Goal: Information Seeking & Learning: Understand process/instructions

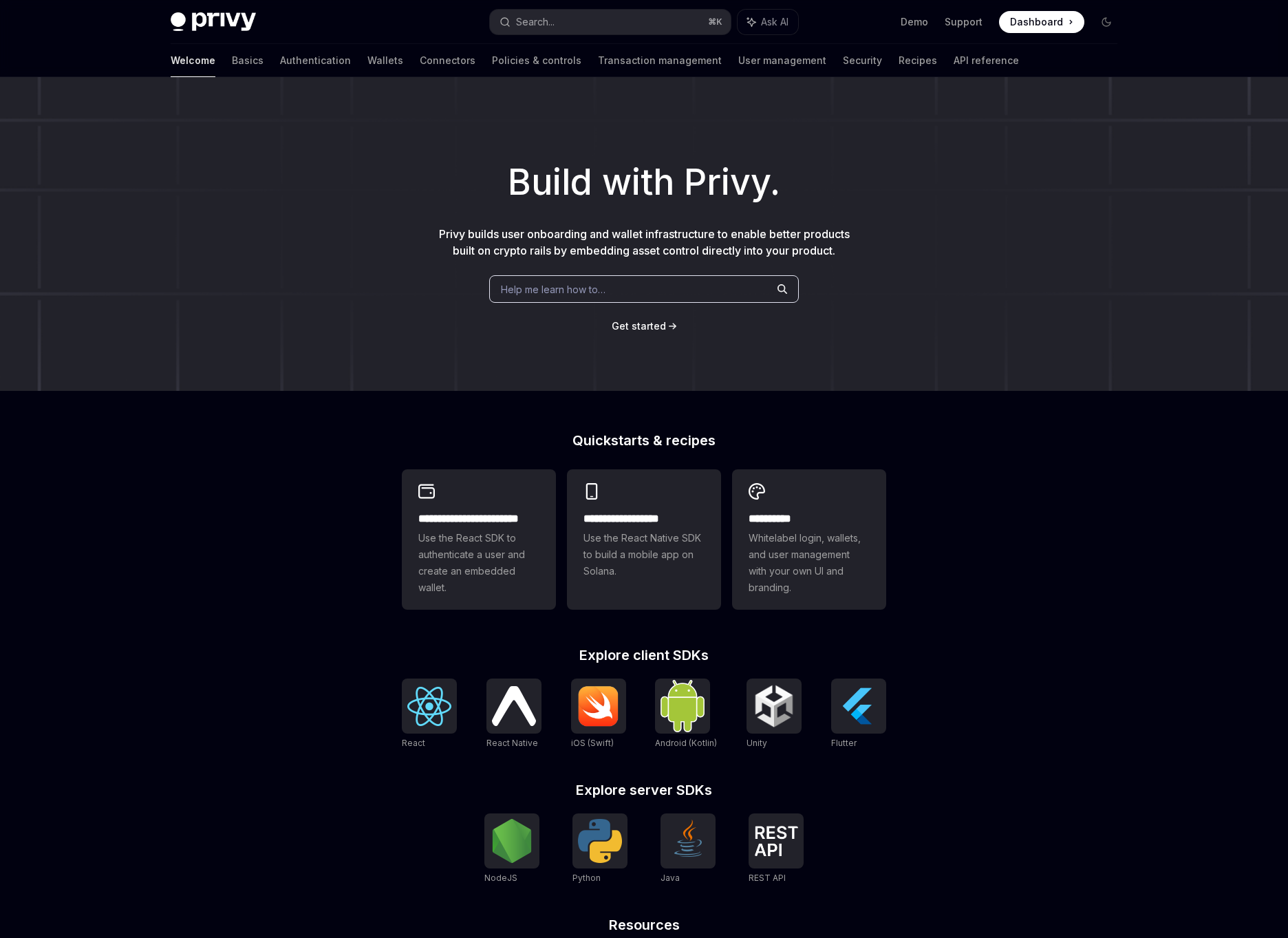
scroll to position [156, 0]
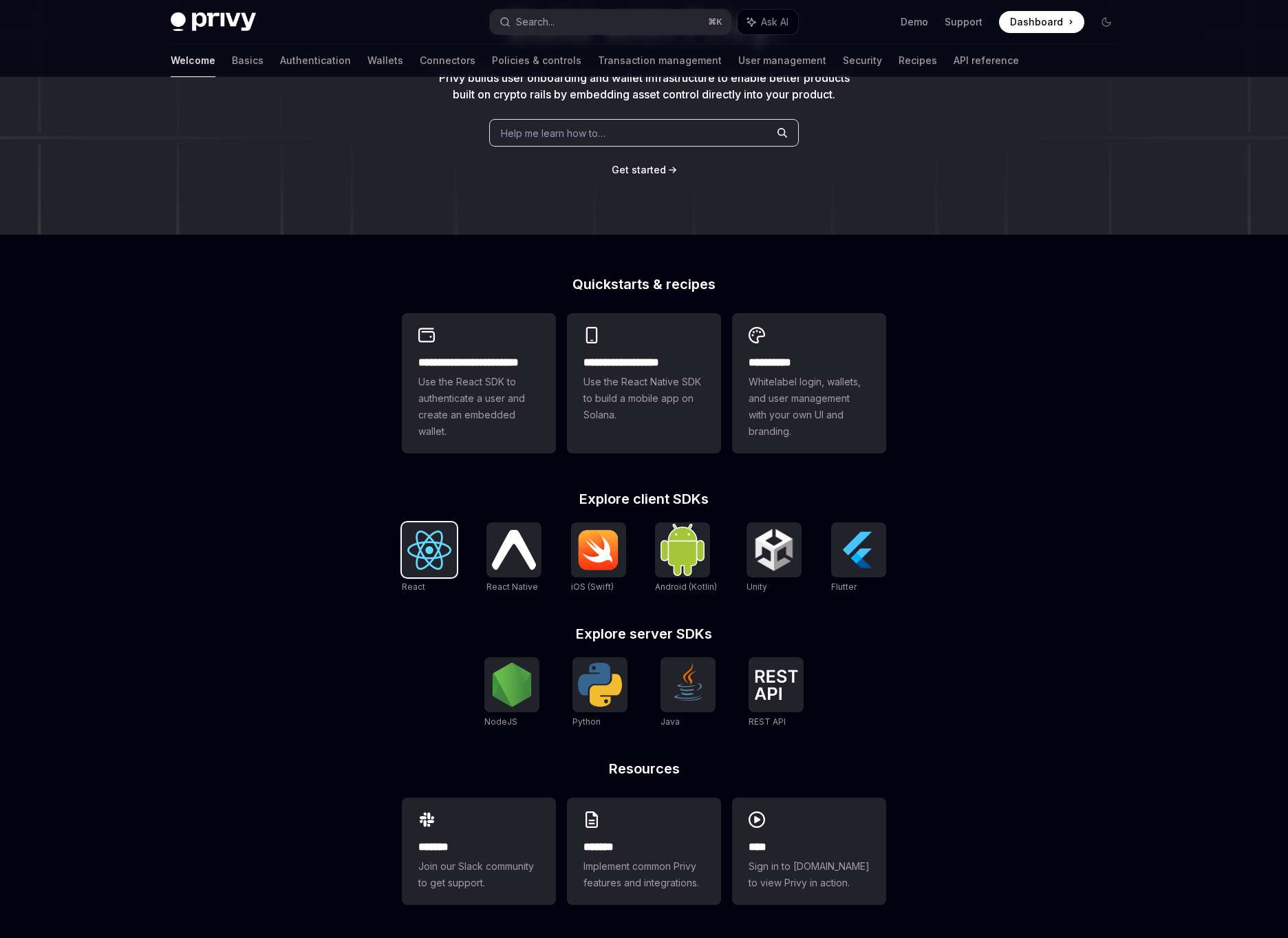
click at [424, 550] on img at bounding box center [429, 550] width 44 height 39
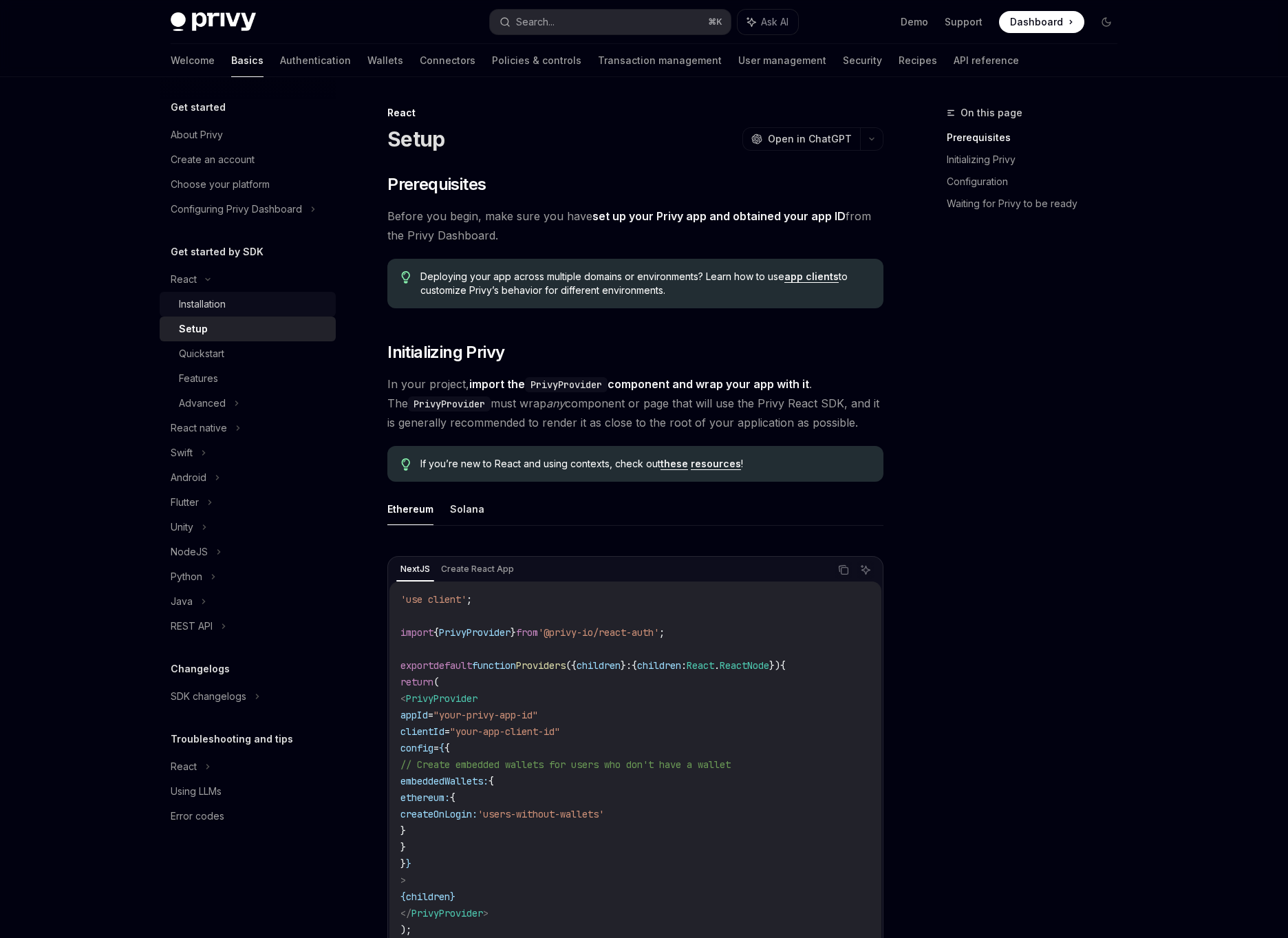
click at [221, 307] on div "Installation" at bounding box center [202, 304] width 47 height 16
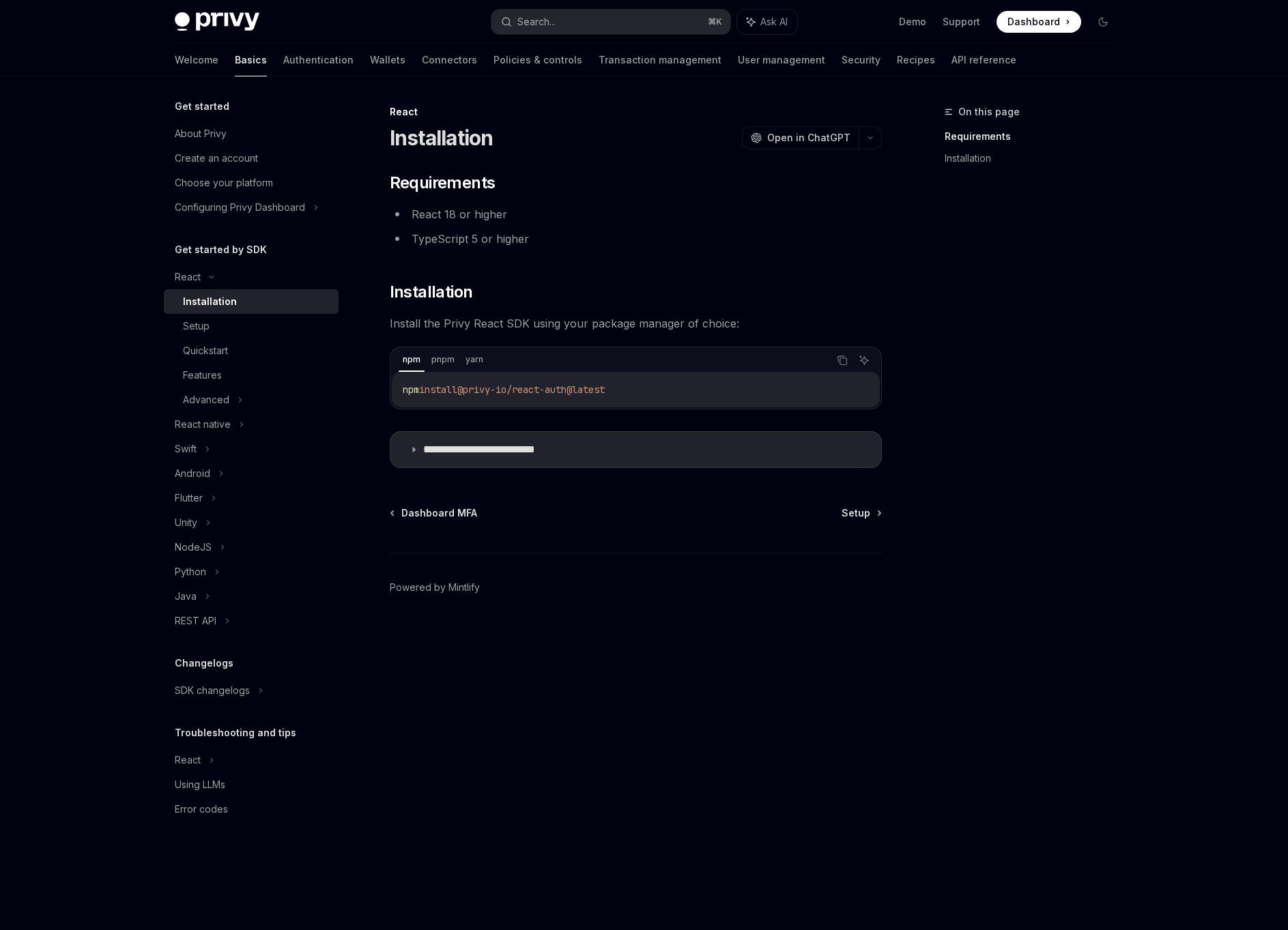
drag, startPoint x: 428, startPoint y: 389, endPoint x: 667, endPoint y: 388, distance: 239.0
click at [667, 388] on code "npm install @privy-io/react-auth@latest" at bounding box center [636, 389] width 466 height 16
copy span "install @privy-io/react-auth@latest"
click at [465, 454] on p "**********" at bounding box center [500, 449] width 154 height 13
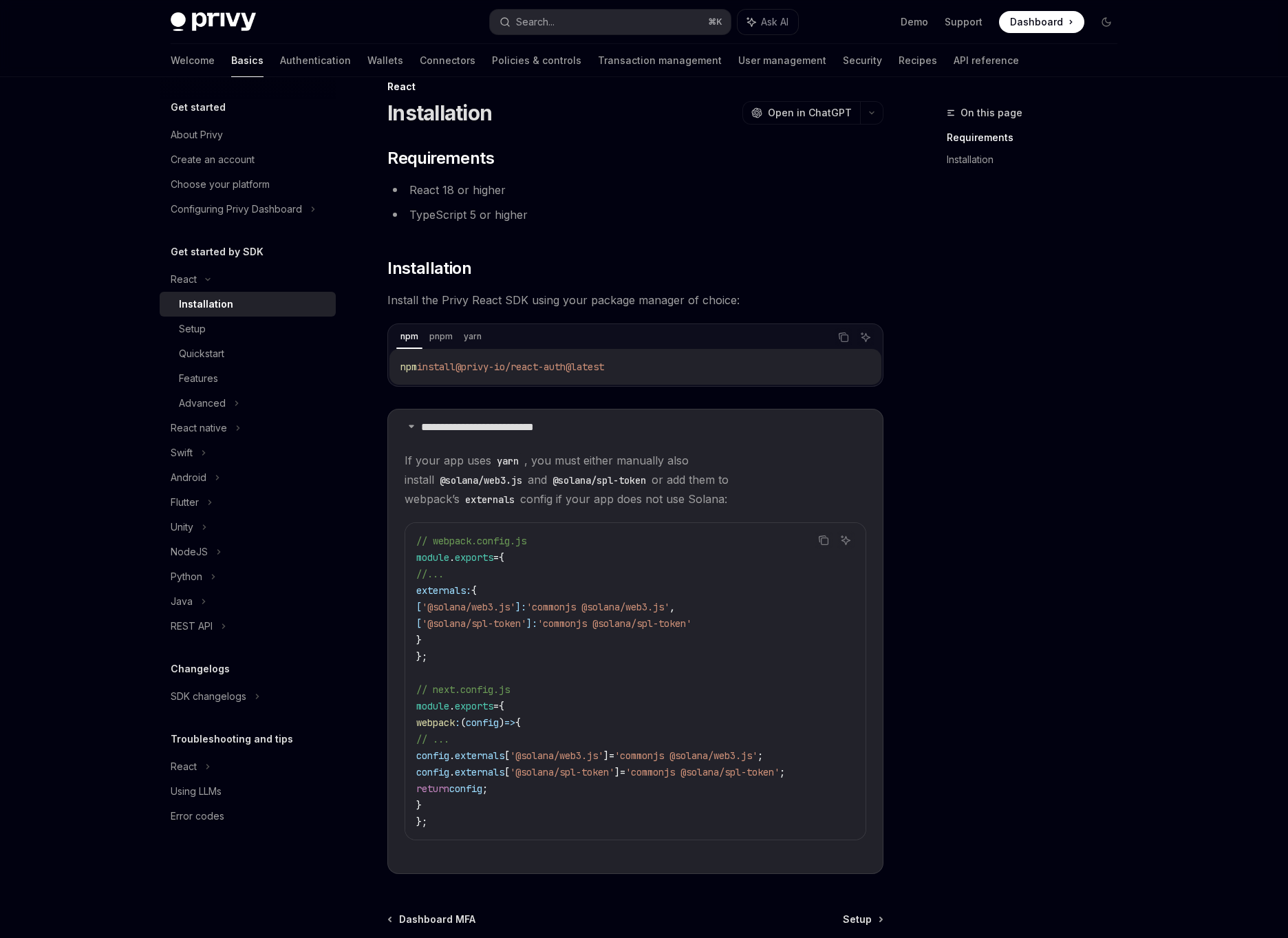
scroll to position [90, 0]
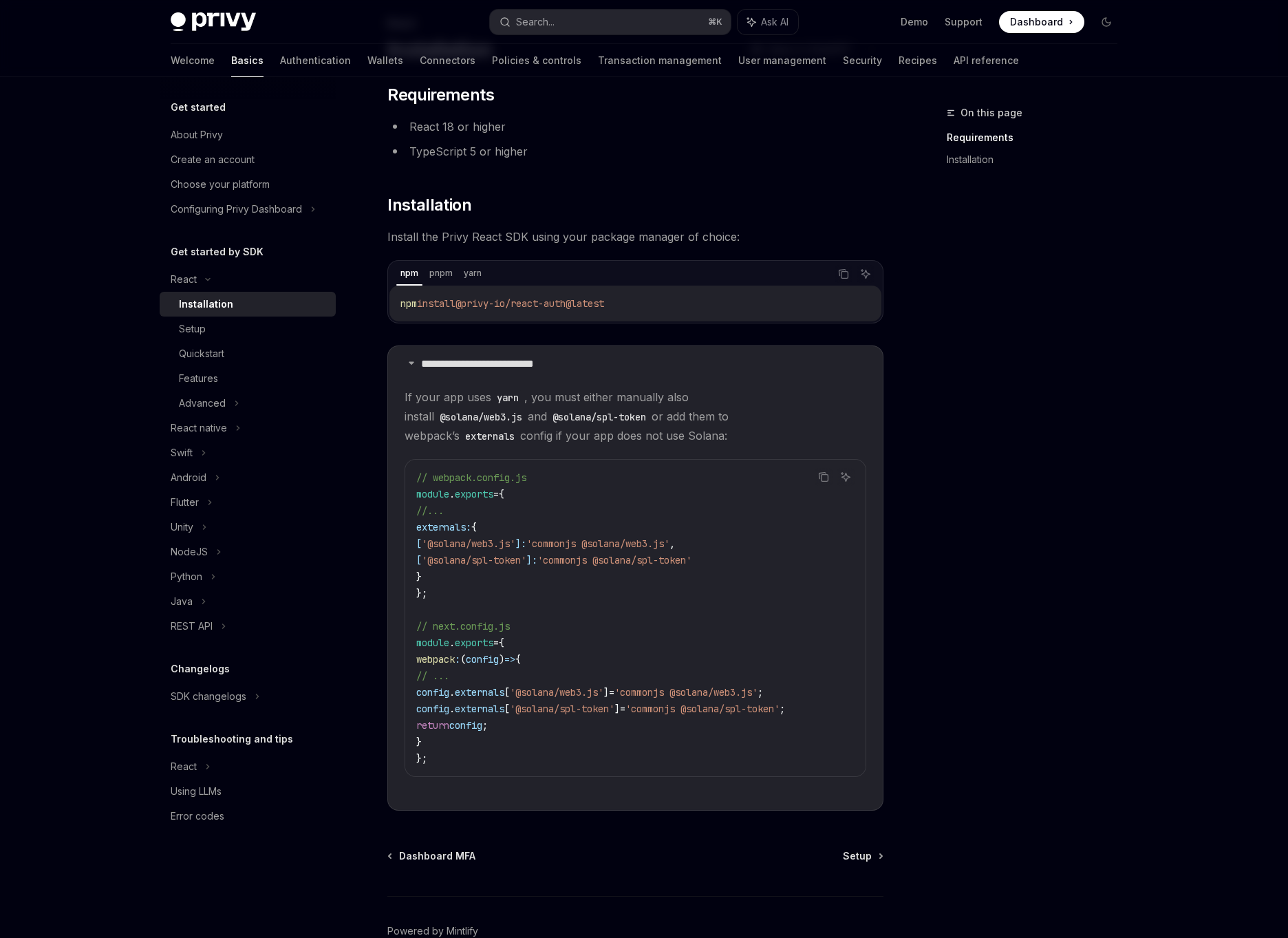
click at [528, 410] on code "@solana/web3.js" at bounding box center [481, 417] width 94 height 15
drag, startPoint x: 730, startPoint y: 400, endPoint x: 816, endPoint y: 406, distance: 86.2
click at [816, 406] on span "If your app uses yarn , you must either manually also install @solana/web3.js a…" at bounding box center [635, 416] width 462 height 58
copy code "@solana/web3.js"
click at [547, 413] on code "@solana/spl-token" at bounding box center [600, 417] width 105 height 15
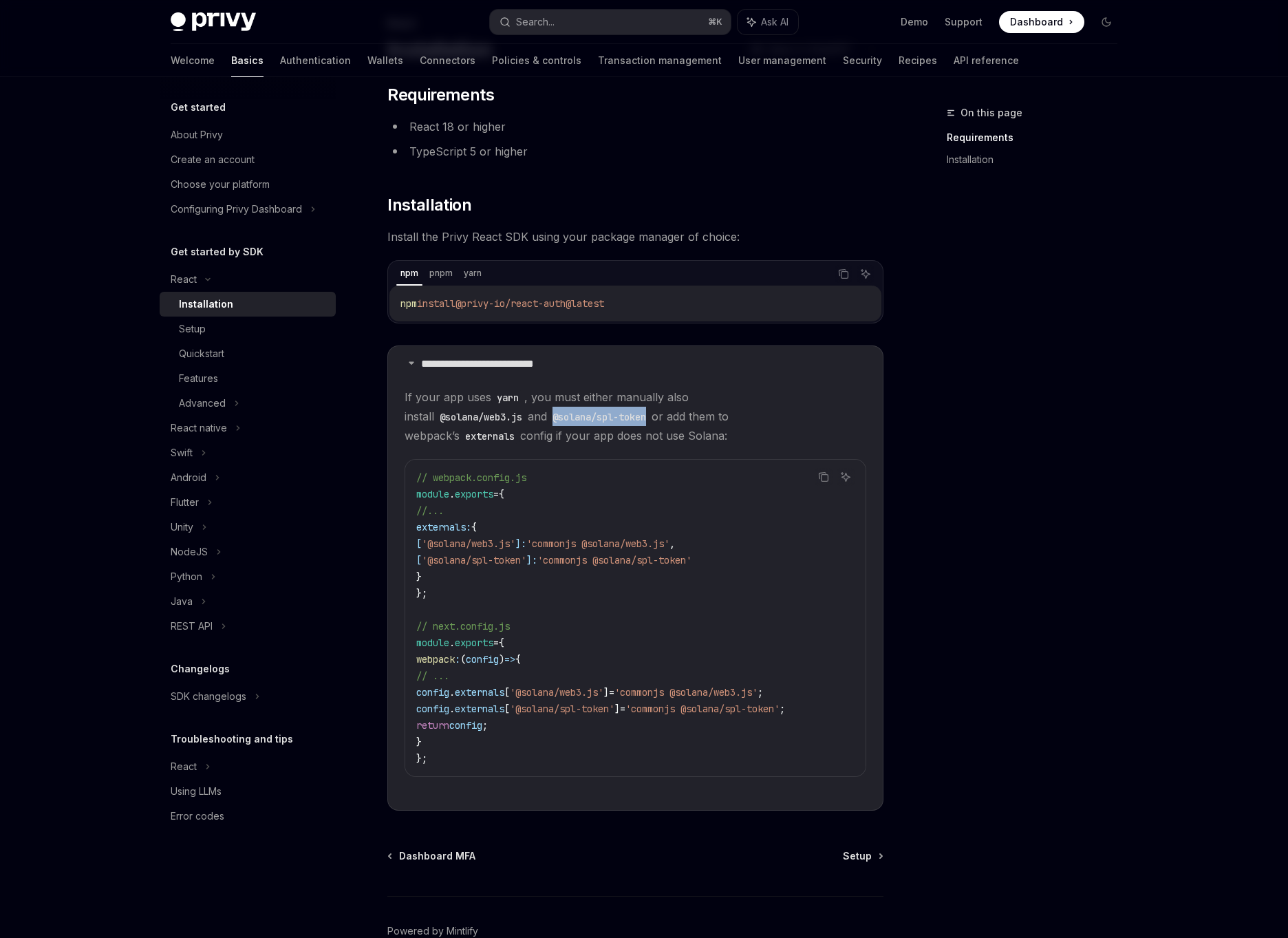
drag, startPoint x: 409, startPoint y: 416, endPoint x: 506, endPoint y: 424, distance: 97.3
click at [547, 424] on code "@solana/spl-token" at bounding box center [600, 417] width 105 height 15
copy code "@solana/spl-token"
click at [925, 526] on div "On this page Requirements Installation" at bounding box center [1024, 521] width 209 height 833
click at [859, 863] on span "Setup" at bounding box center [857, 856] width 29 height 14
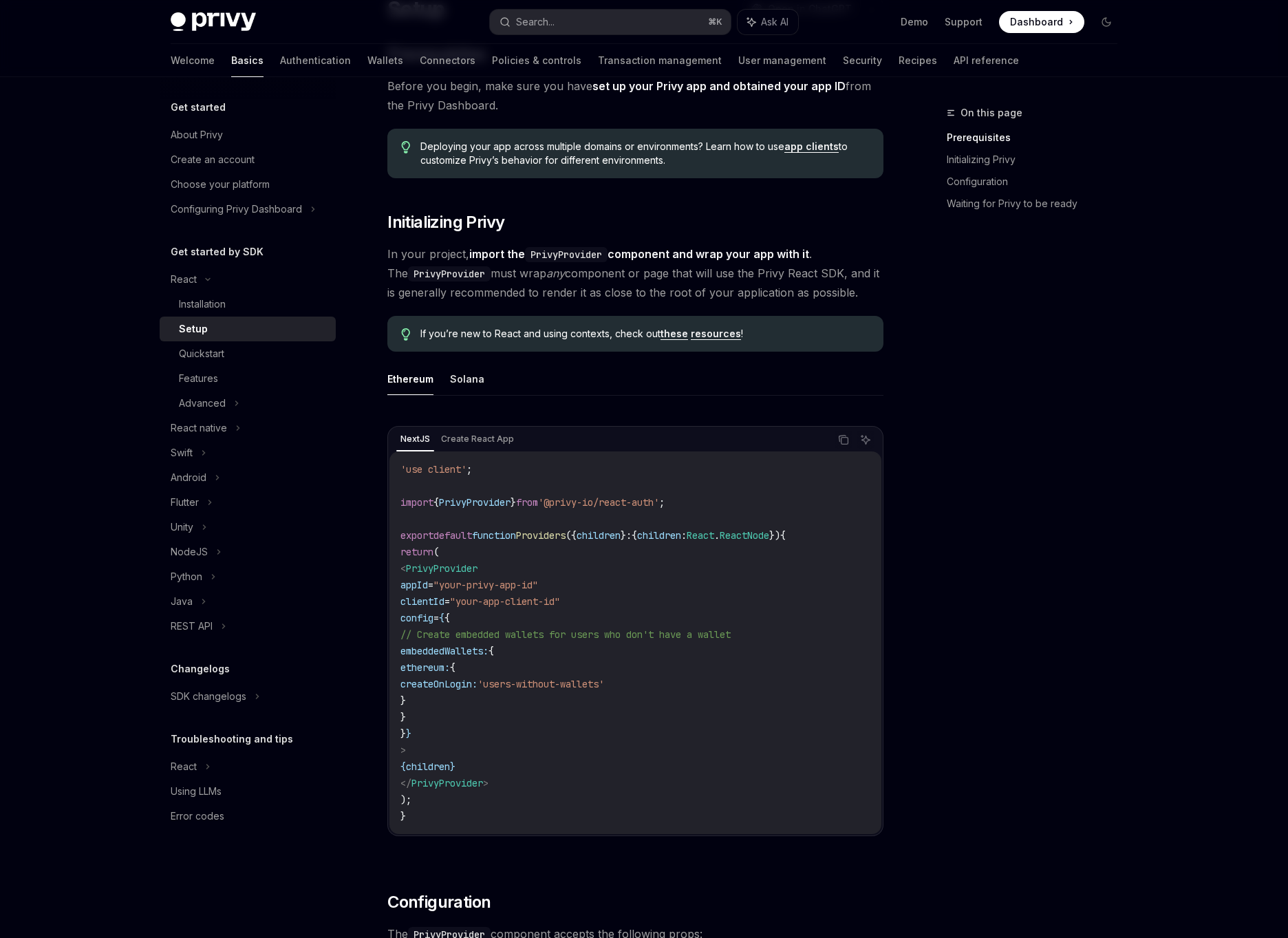
scroll to position [137, 0]
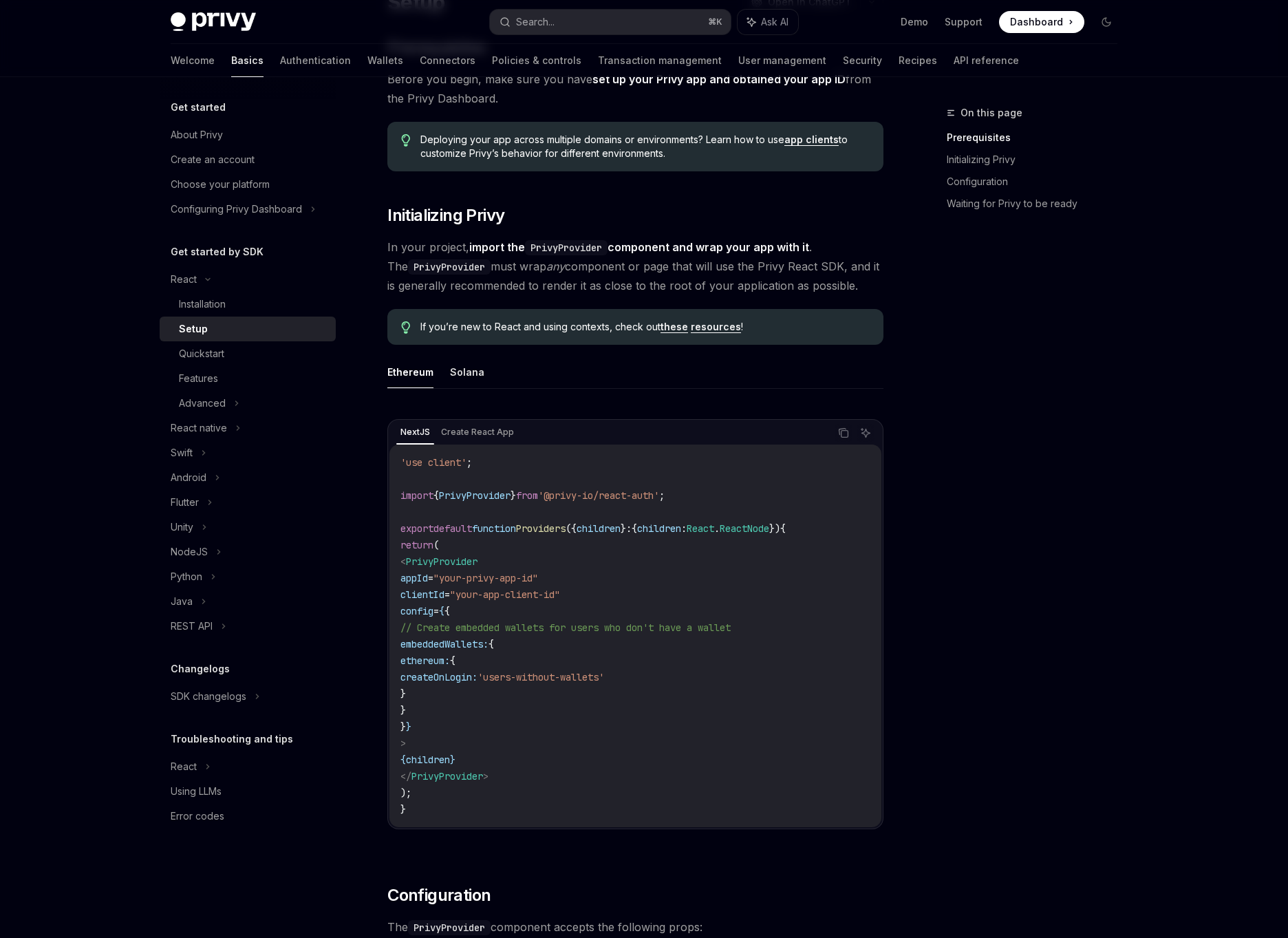
click at [683, 325] on link "these" at bounding box center [674, 327] width 27 height 12
click at [479, 371] on button "Solana" at bounding box center [467, 372] width 34 height 32
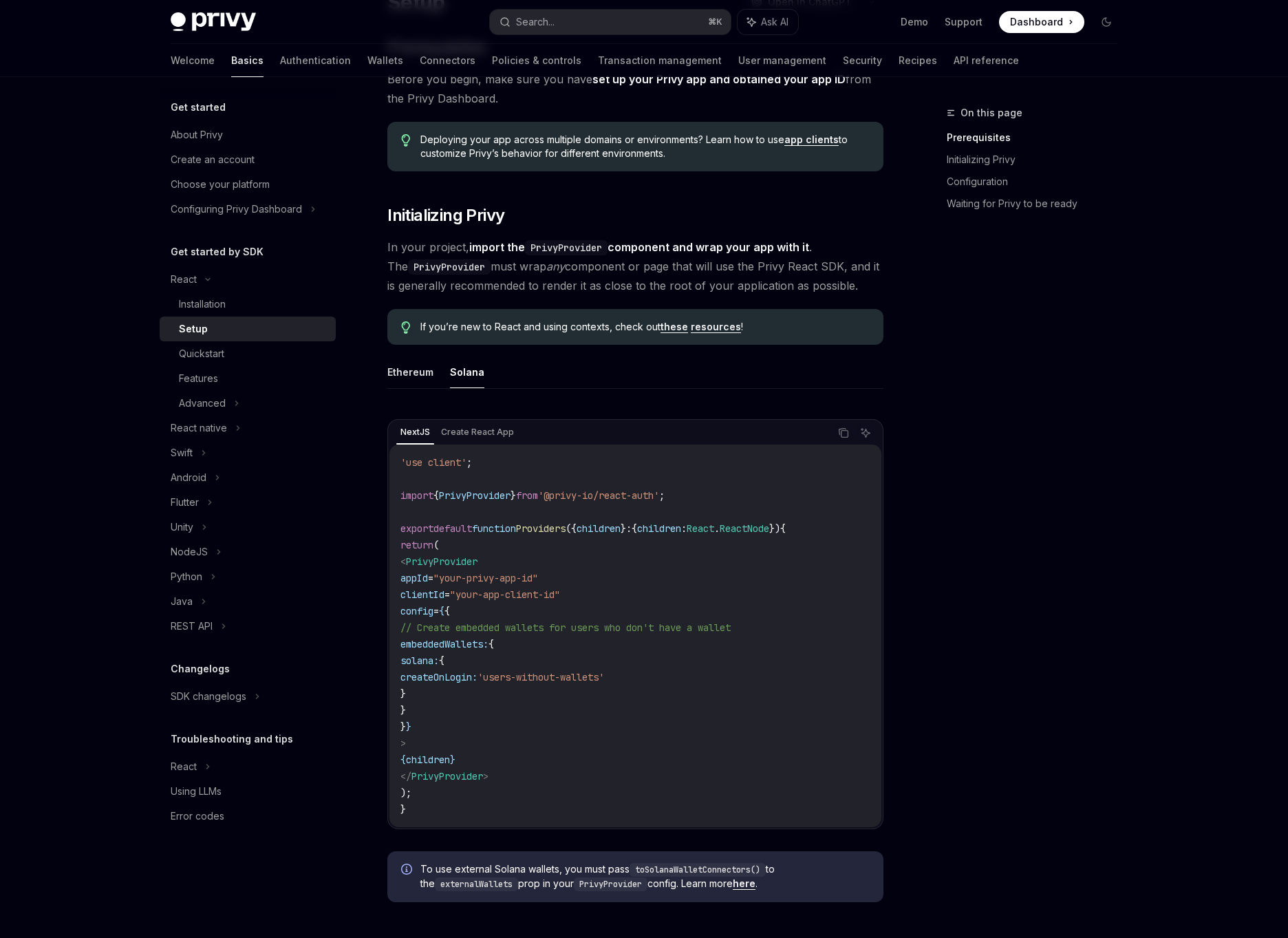
click at [1037, 21] on span "Dashboard" at bounding box center [1037, 21] width 53 height 14
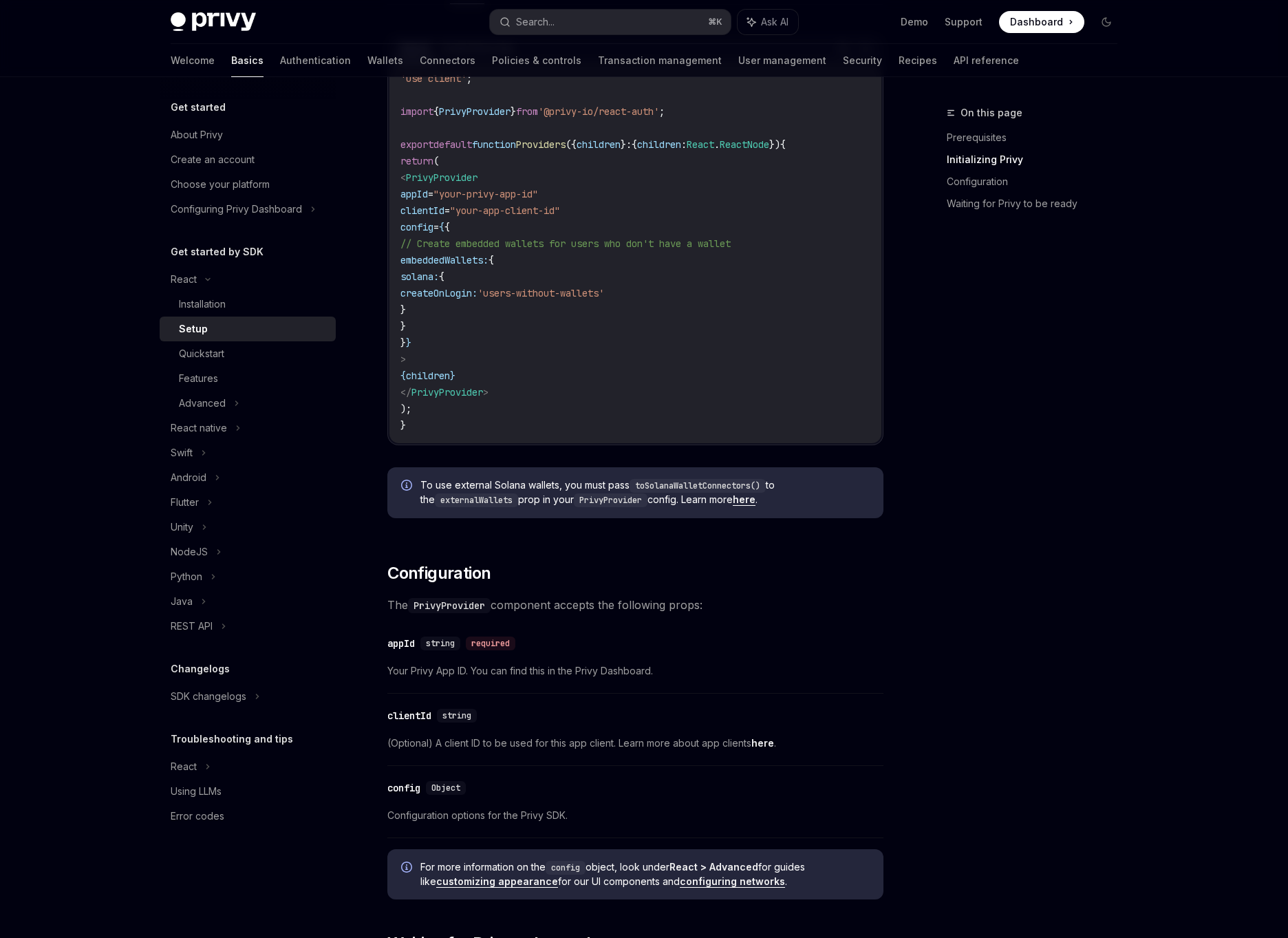
scroll to position [532, 0]
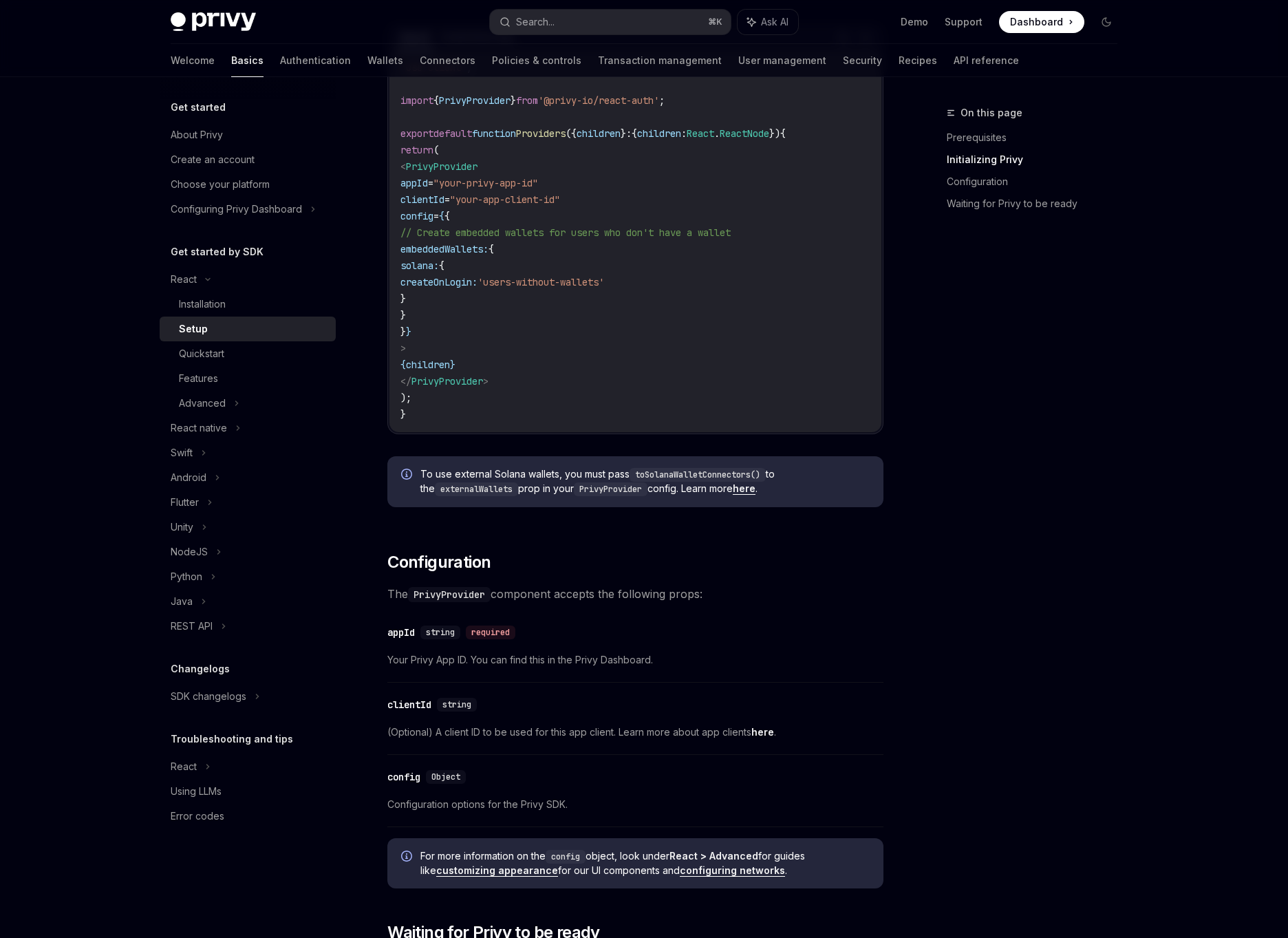
click at [1012, 393] on div "On this page Prerequisites Initializing Privy Configuration Waiting for Privy t…" at bounding box center [1024, 521] width 209 height 833
click at [447, 168] on span "PrivyProvider" at bounding box center [442, 166] width 72 height 12
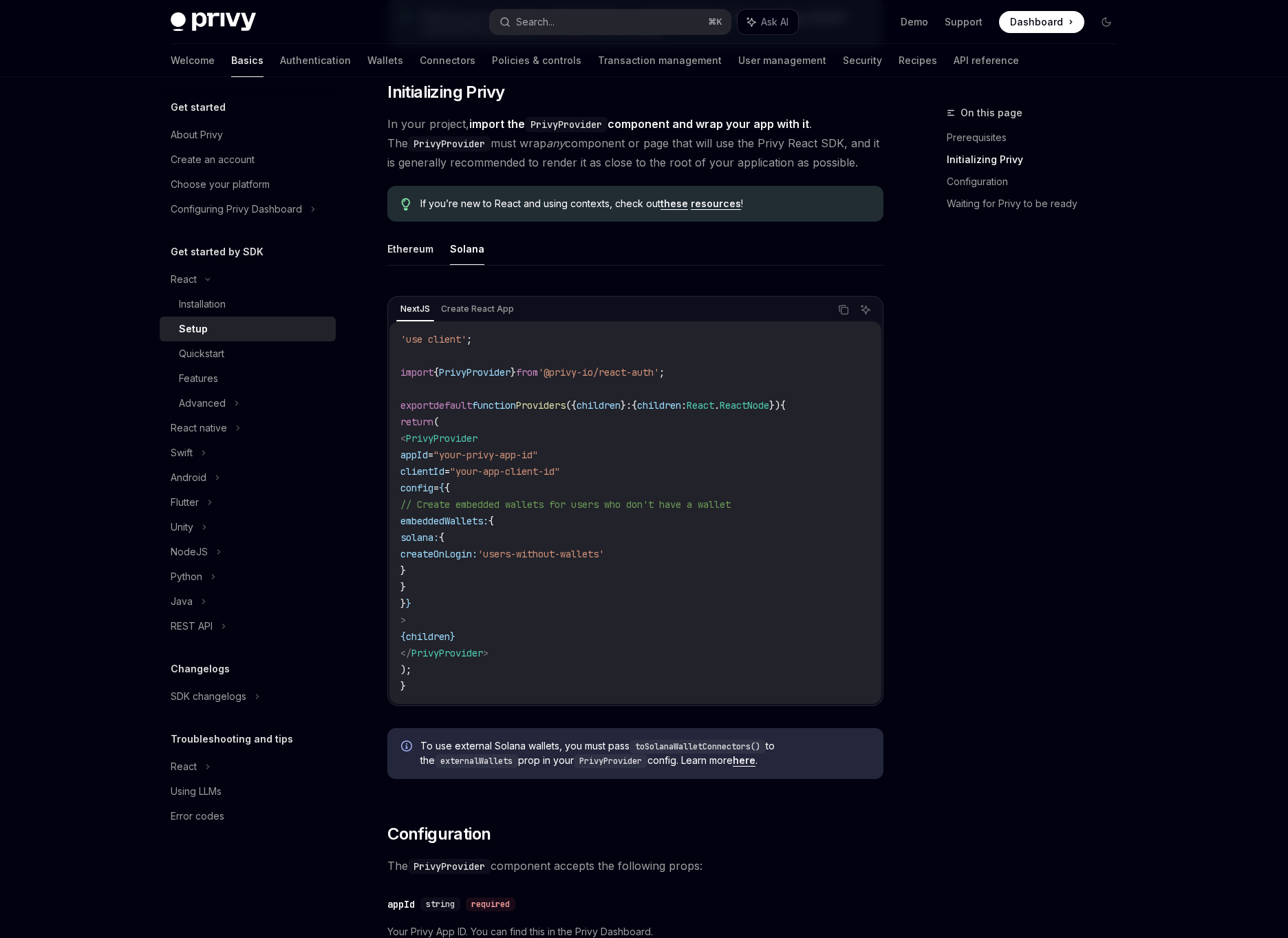
scroll to position [0, 0]
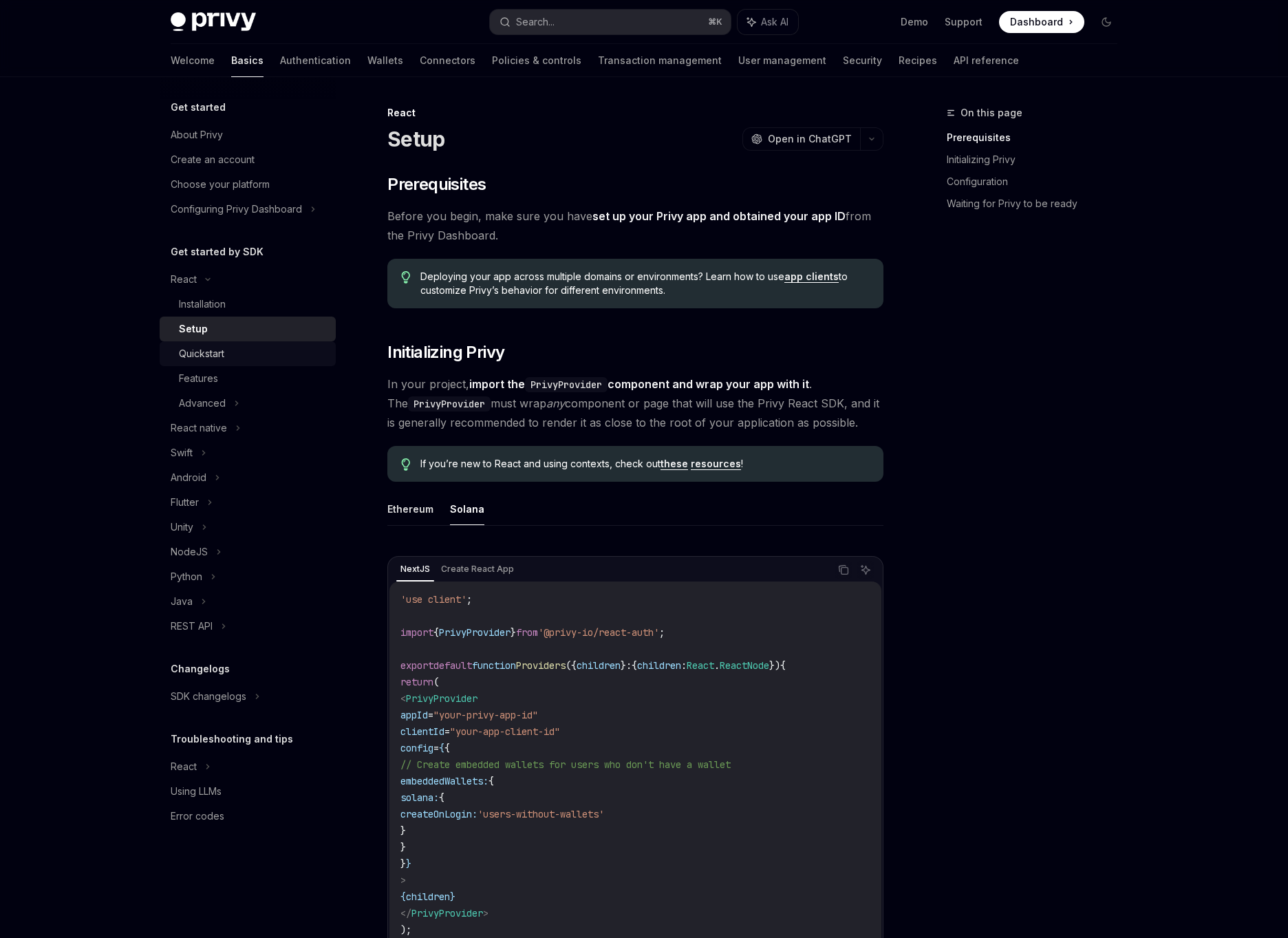
click at [236, 359] on div "Quickstart" at bounding box center [253, 353] width 148 height 16
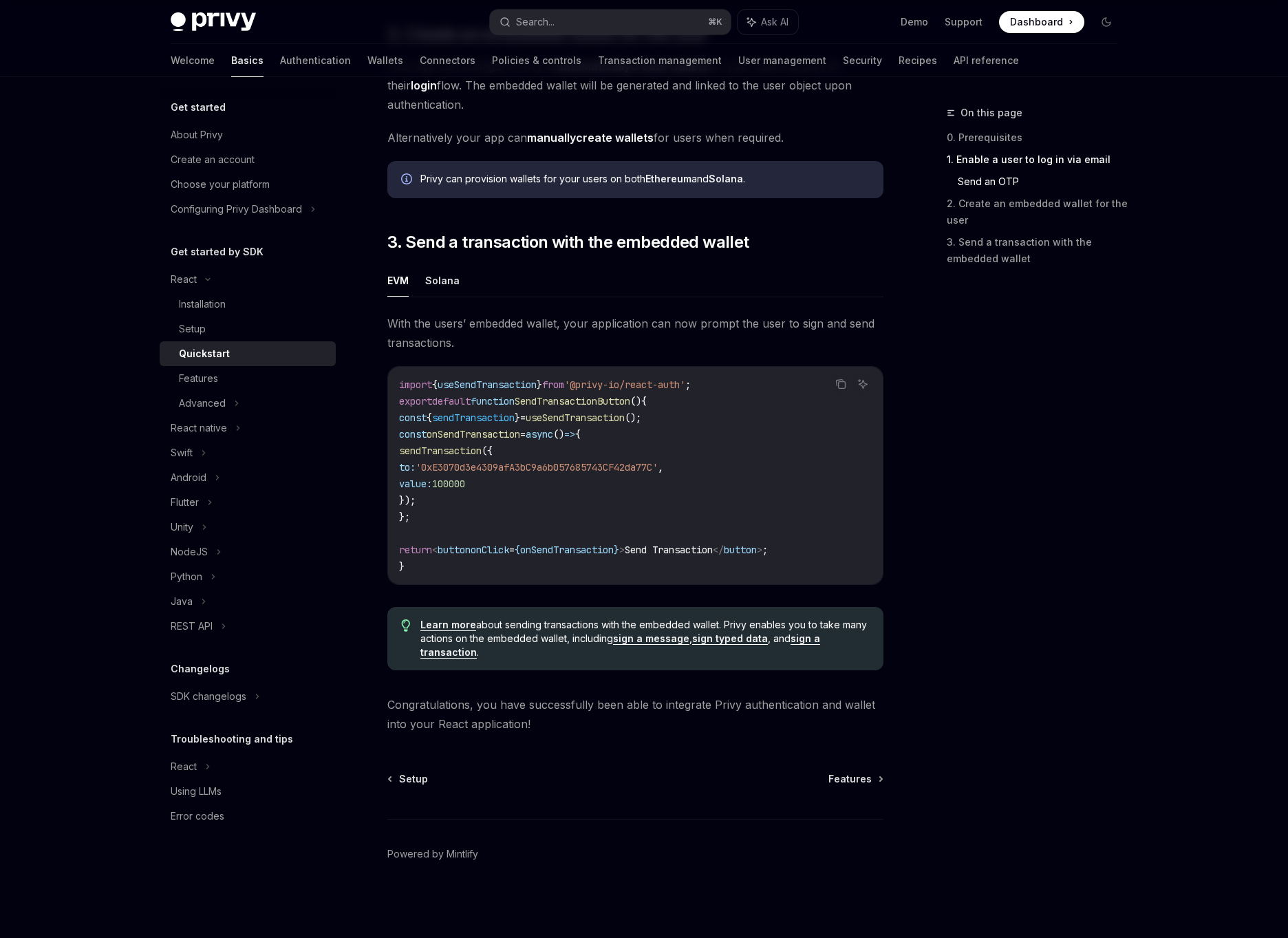
scroll to position [1058, 0]
click at [436, 286] on button "Solana" at bounding box center [443, 280] width 34 height 32
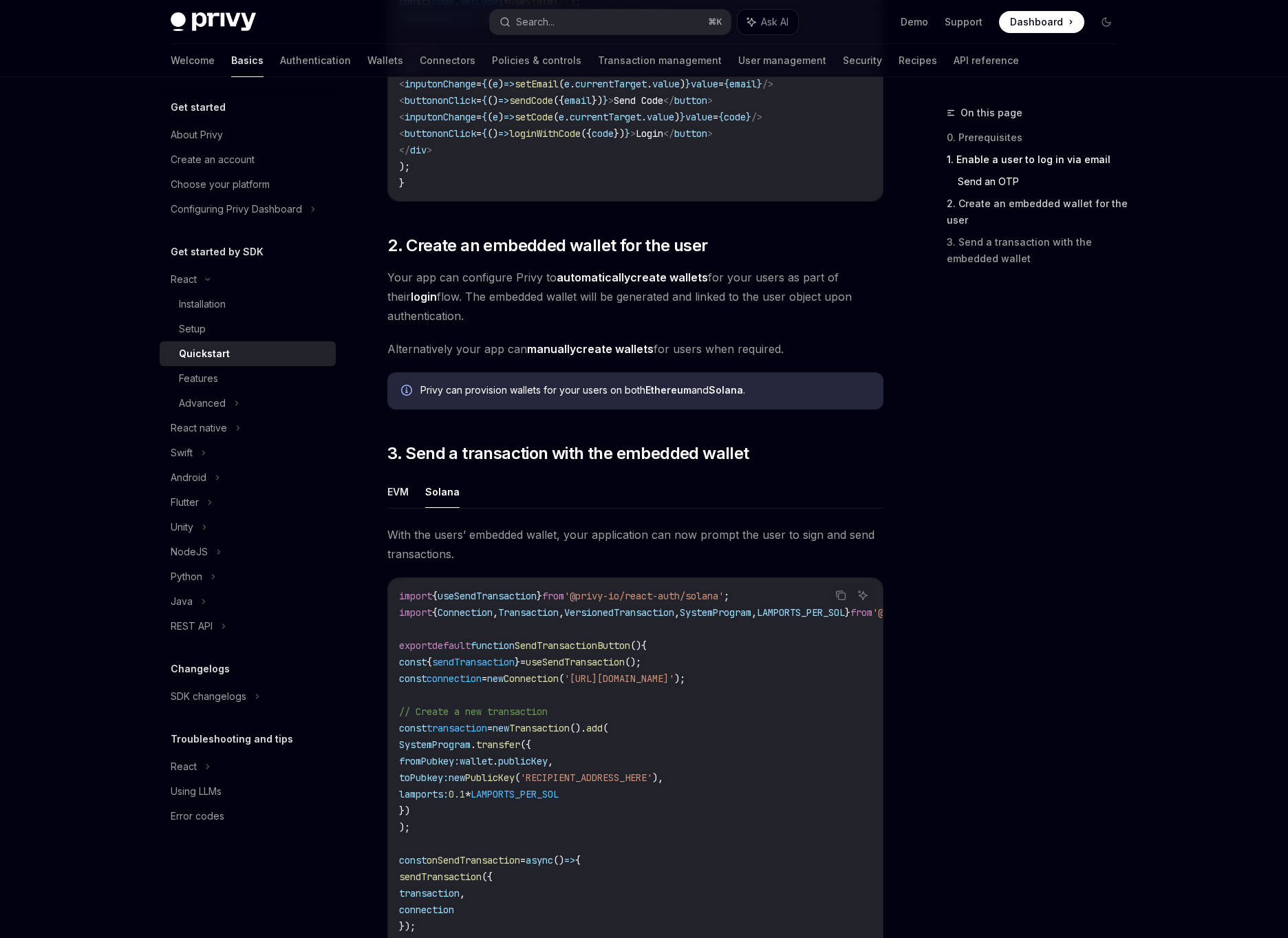
click at [988, 226] on link "2. Create an embedded wallet for the user" at bounding box center [1038, 212] width 182 height 39
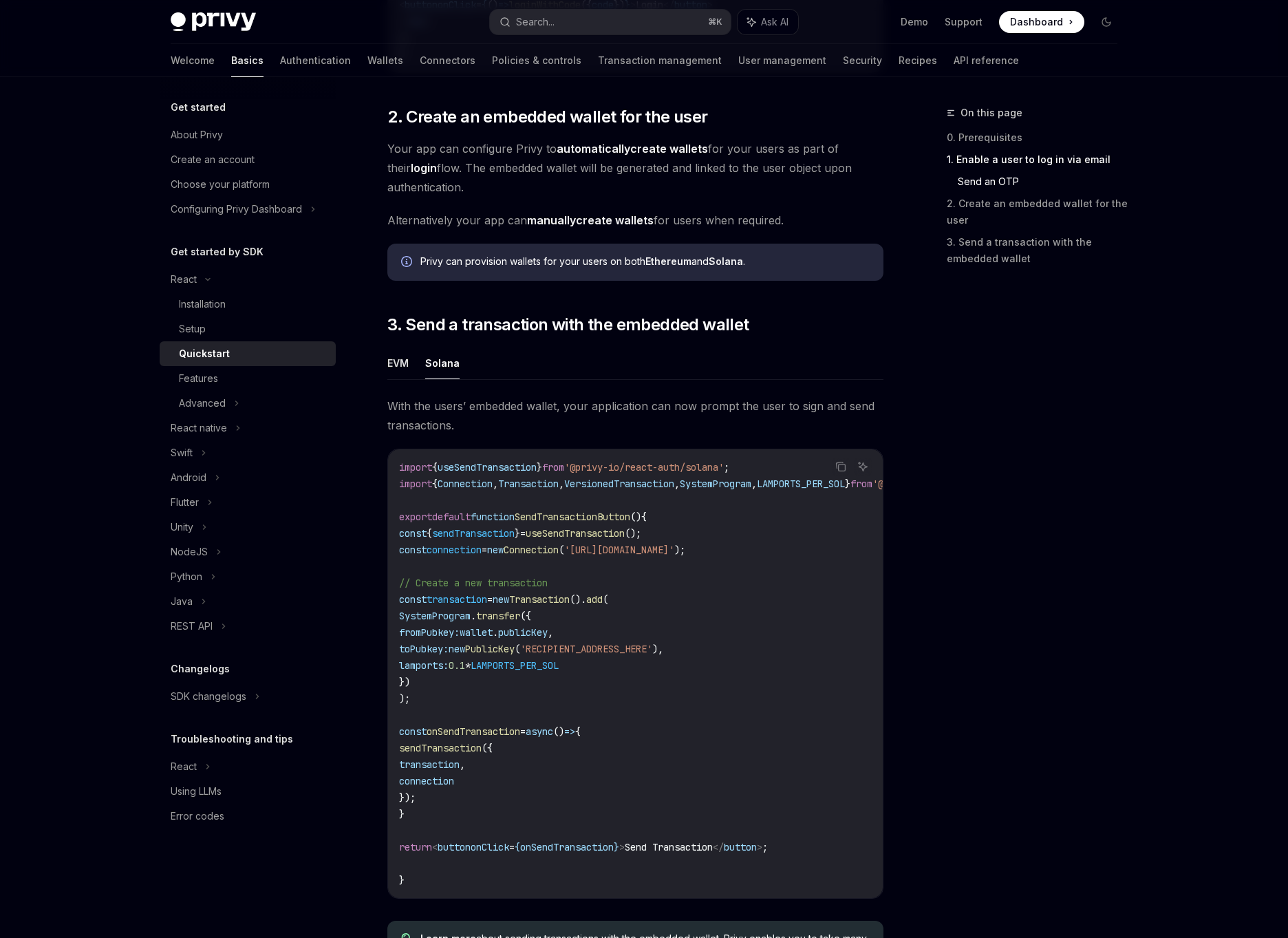
scroll to position [977, 0]
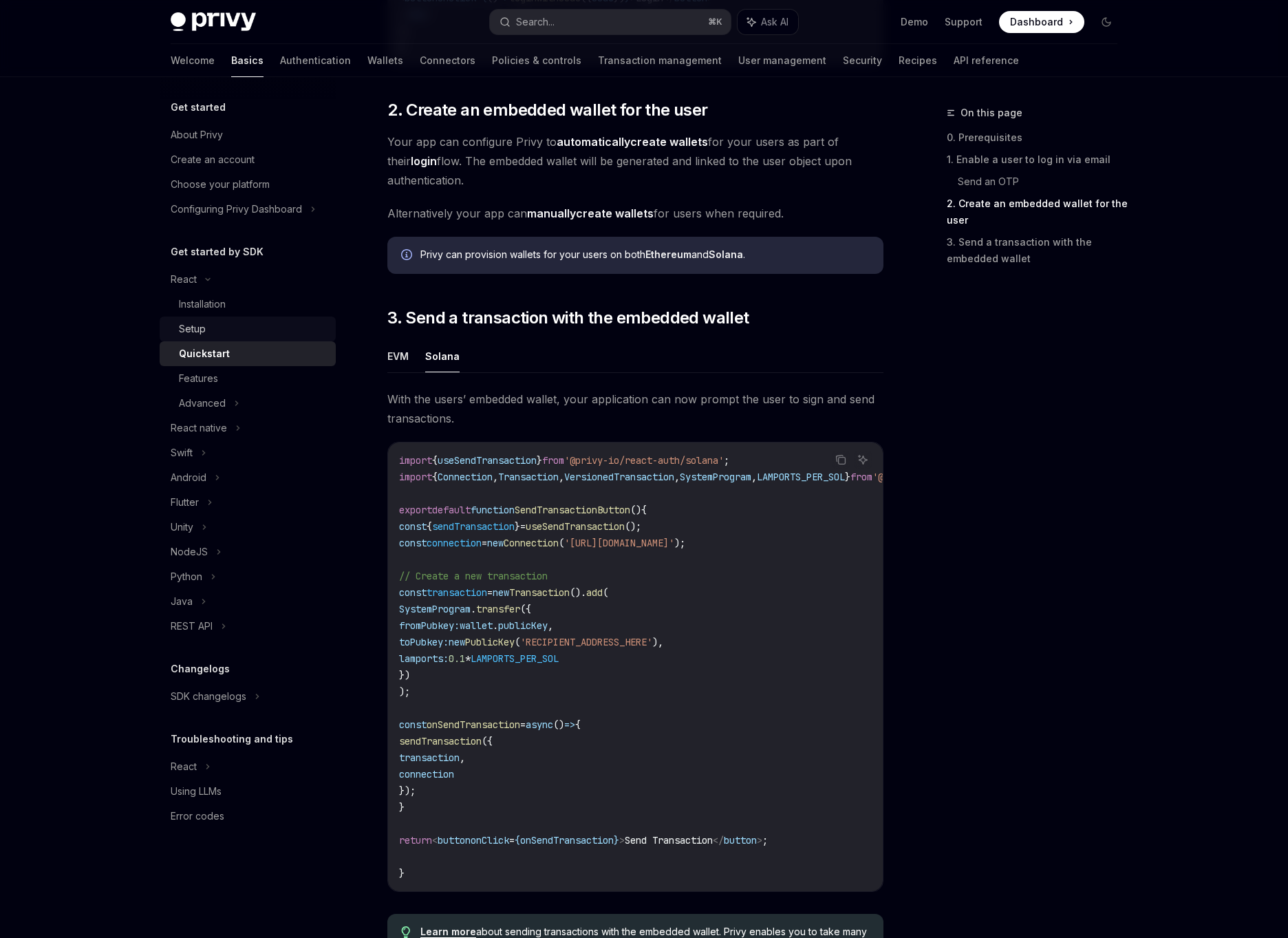
click at [260, 319] on link "Setup" at bounding box center [248, 329] width 176 height 25
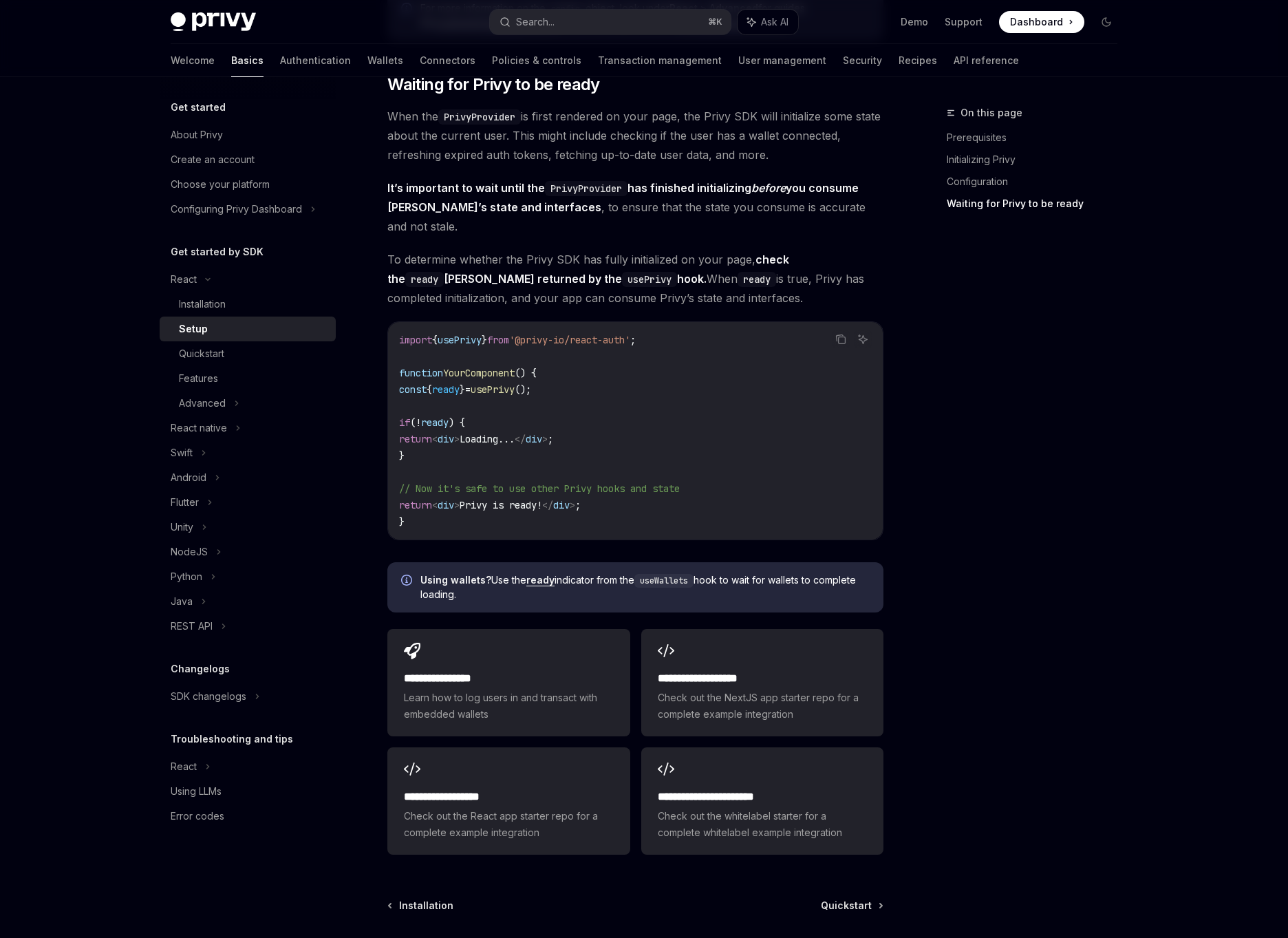
scroll to position [1324, 0]
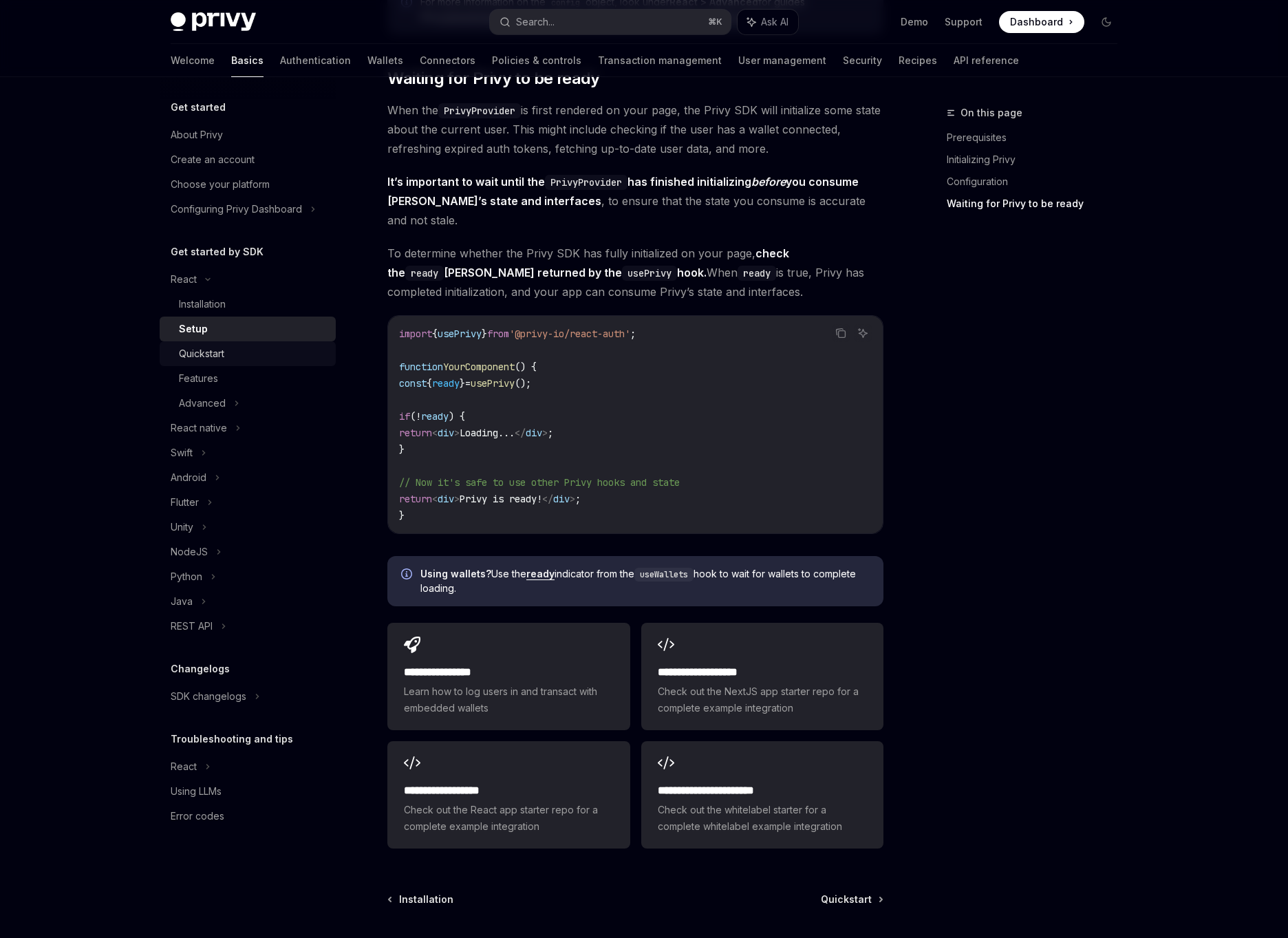
click at [226, 347] on div "Quickstart" at bounding box center [253, 353] width 148 height 16
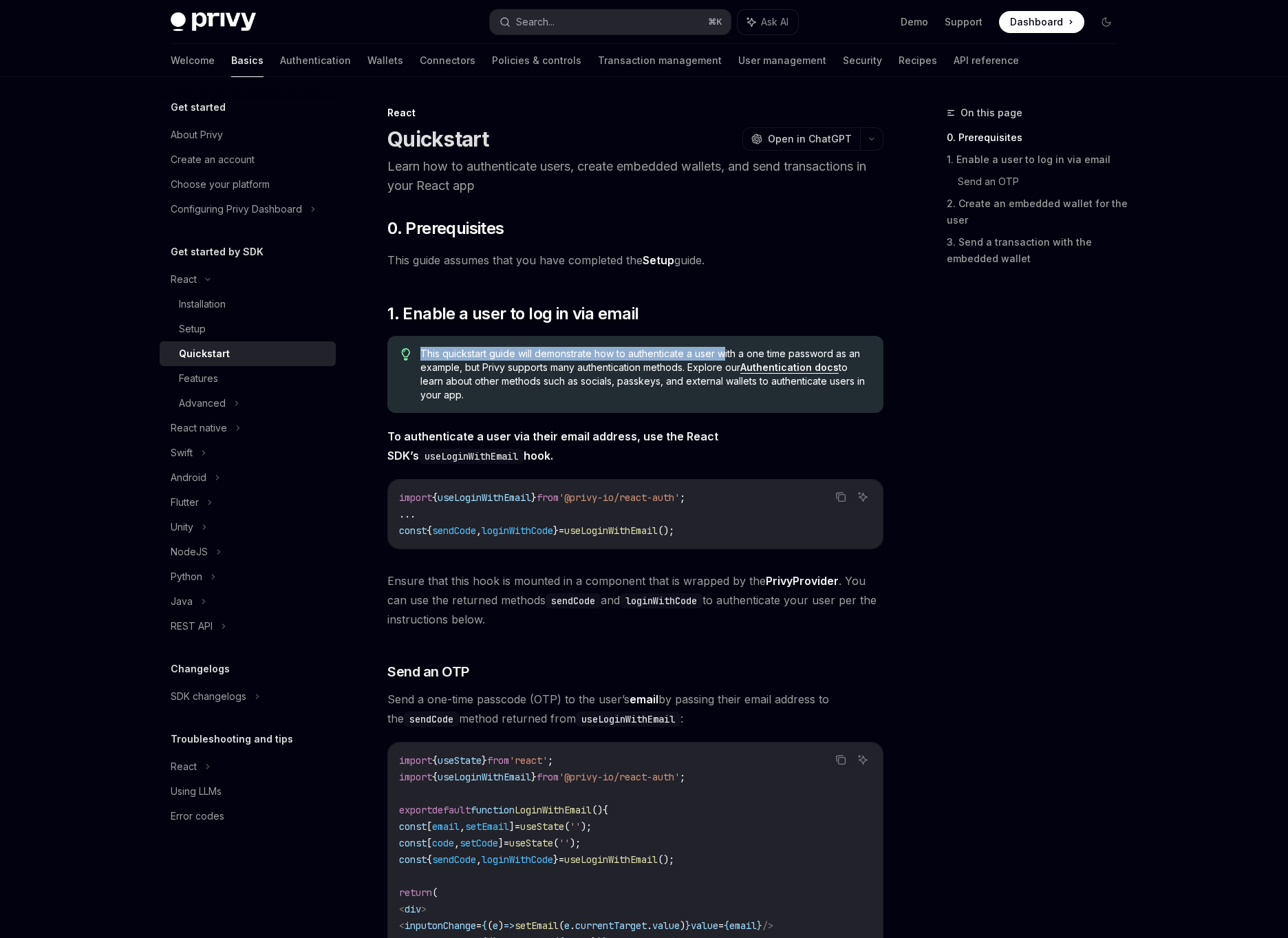
drag, startPoint x: 420, startPoint y: 352, endPoint x: 726, endPoint y: 354, distance: 306.0
click at [726, 354] on span "This quickstart guide will demonstrate how to authenticate a user with a one ti…" at bounding box center [645, 374] width 449 height 55
click at [735, 354] on span "This quickstart guide will demonstrate how to authenticate a user with a one ti…" at bounding box center [645, 374] width 449 height 55
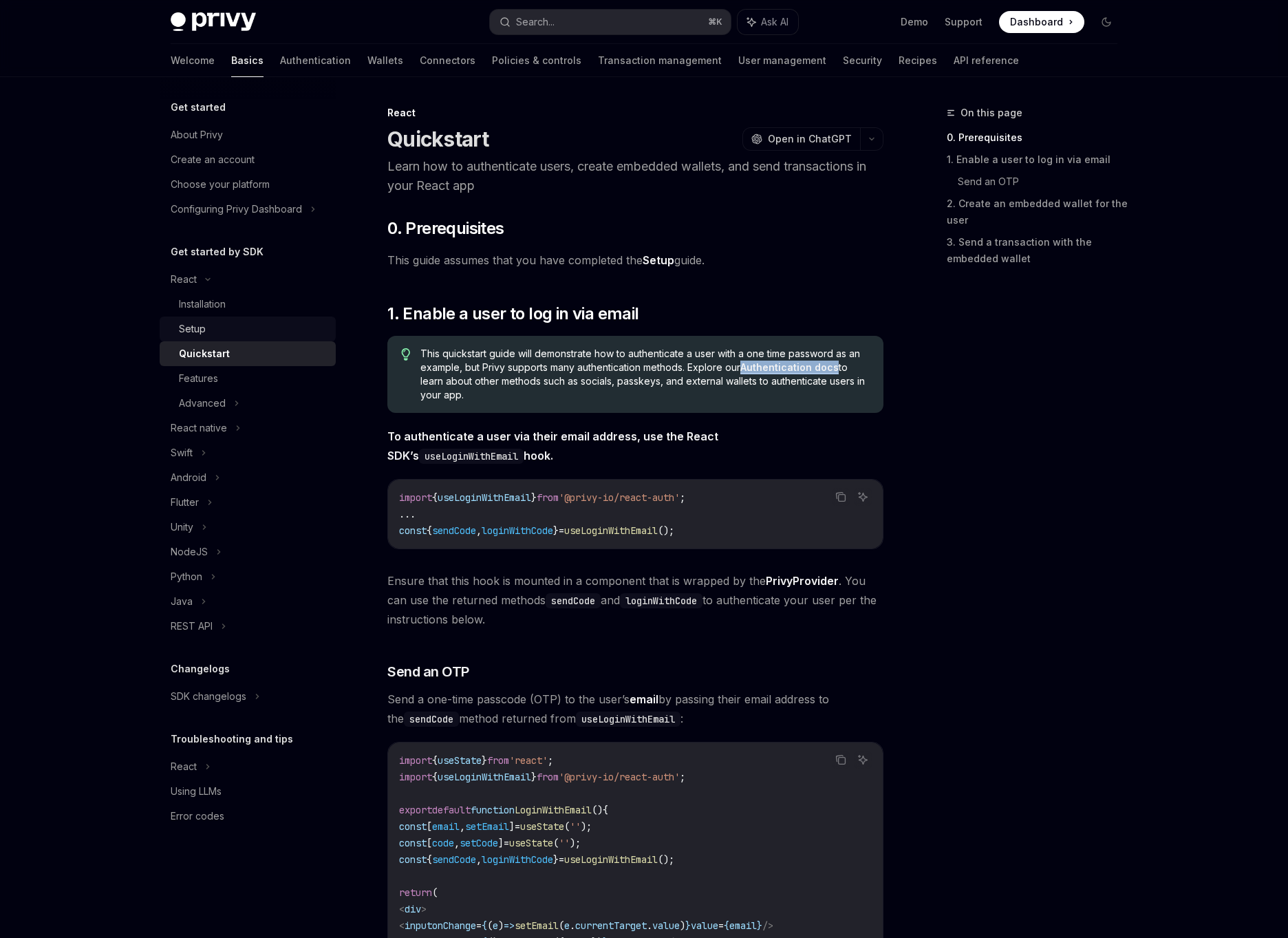
click at [243, 325] on div "Setup" at bounding box center [253, 329] width 148 height 16
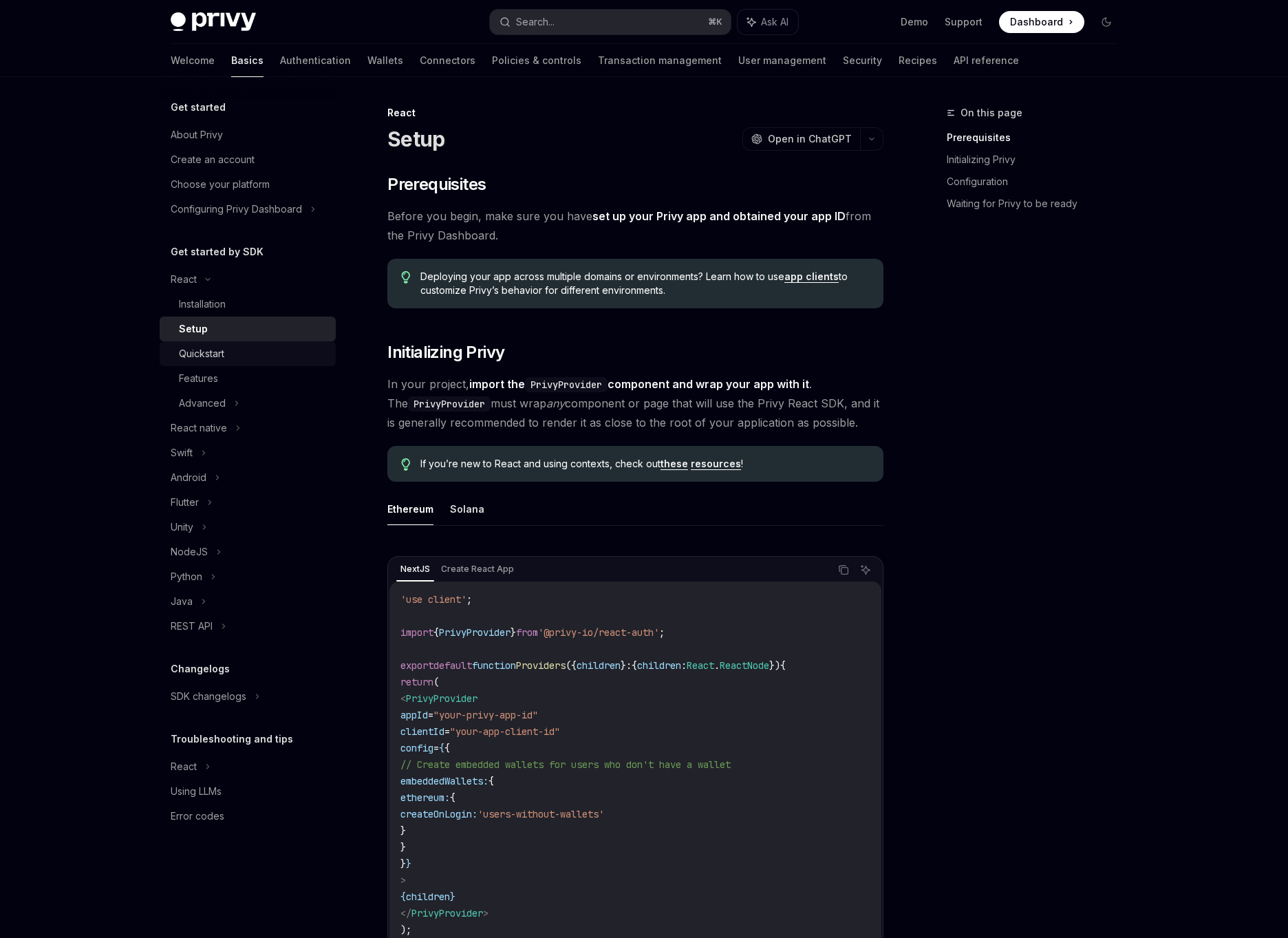
click at [245, 356] on div "Quickstart" at bounding box center [253, 353] width 148 height 16
type textarea "*"
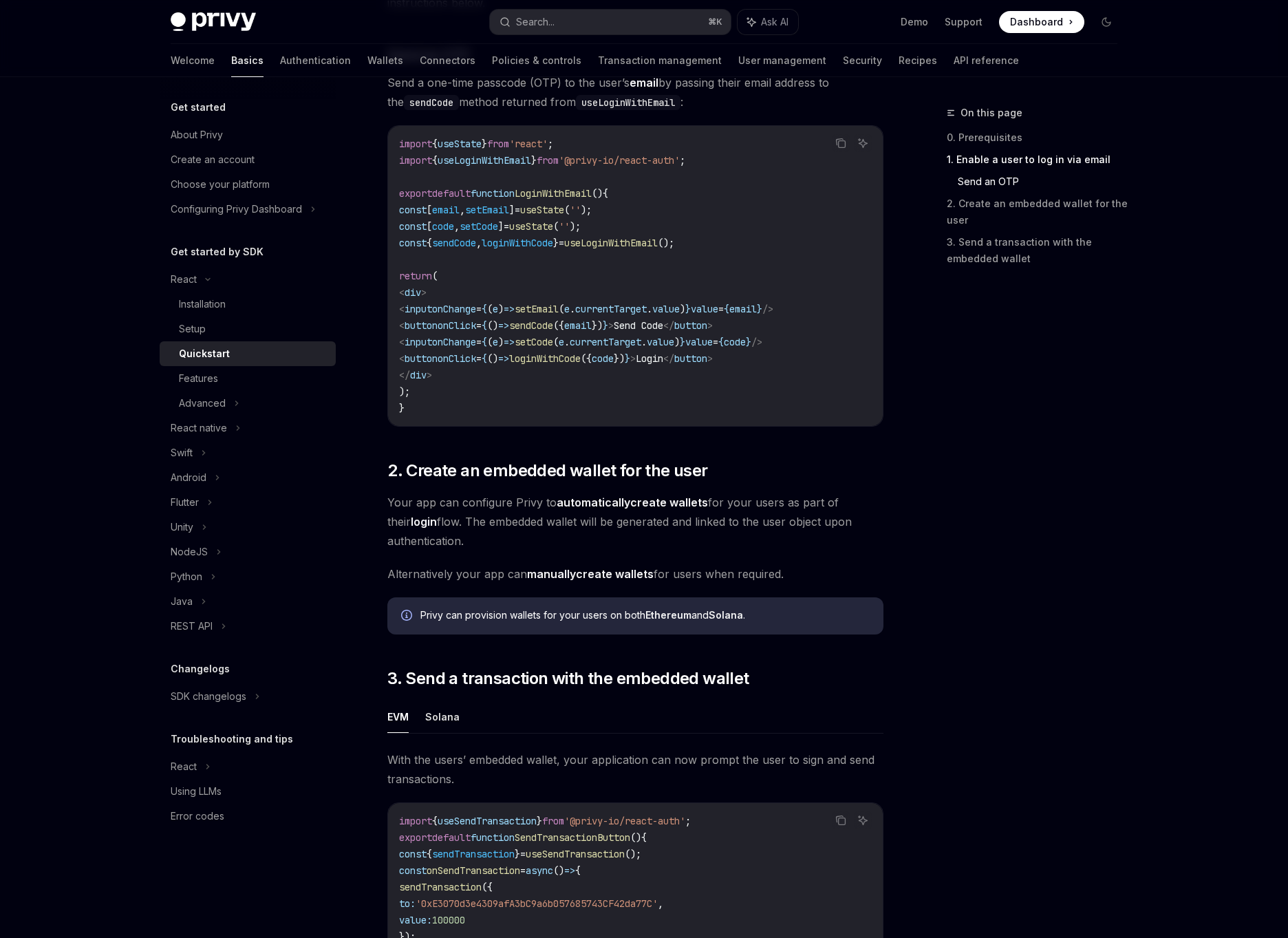
scroll to position [608, 0]
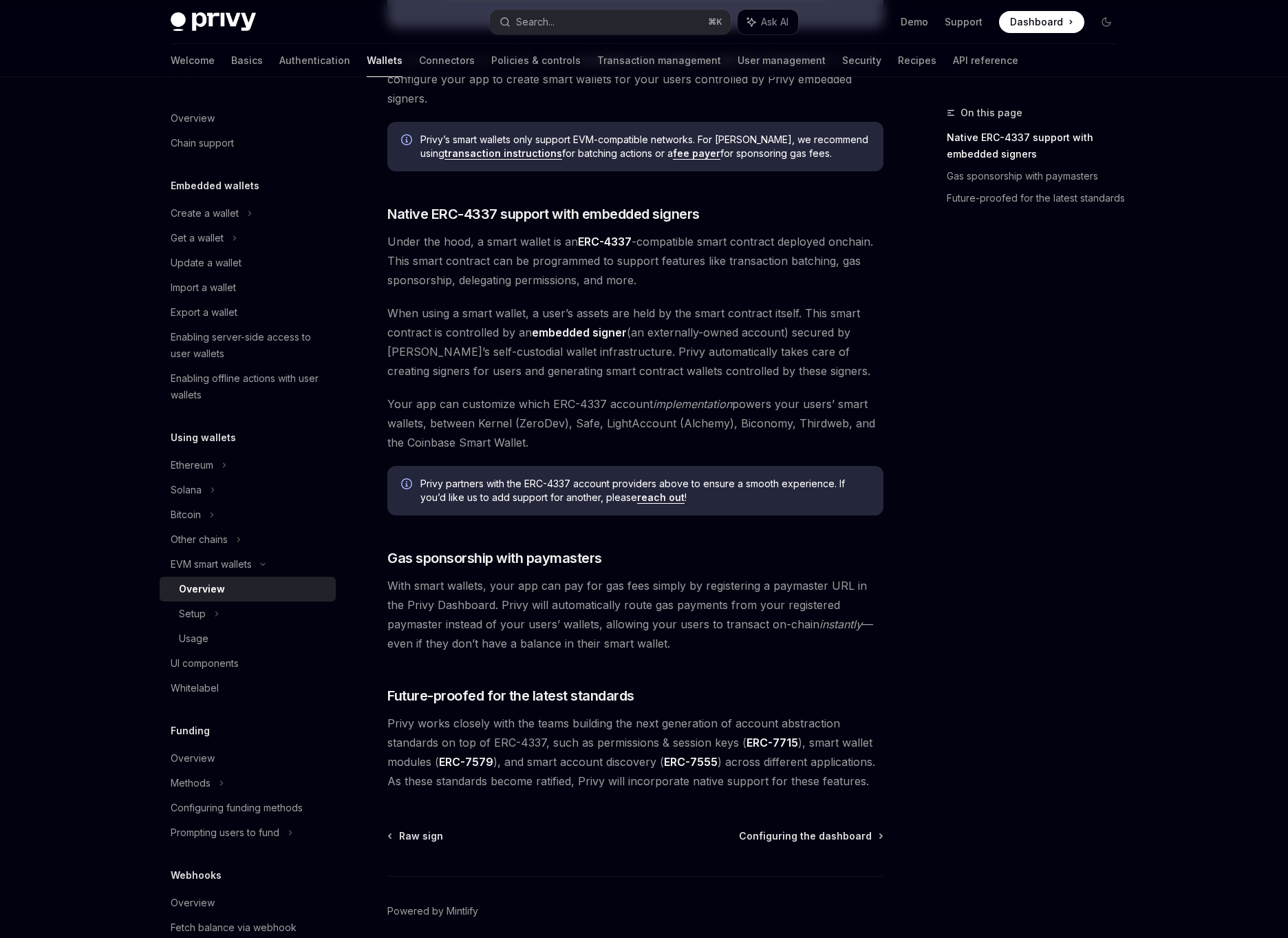
scroll to position [699, 0]
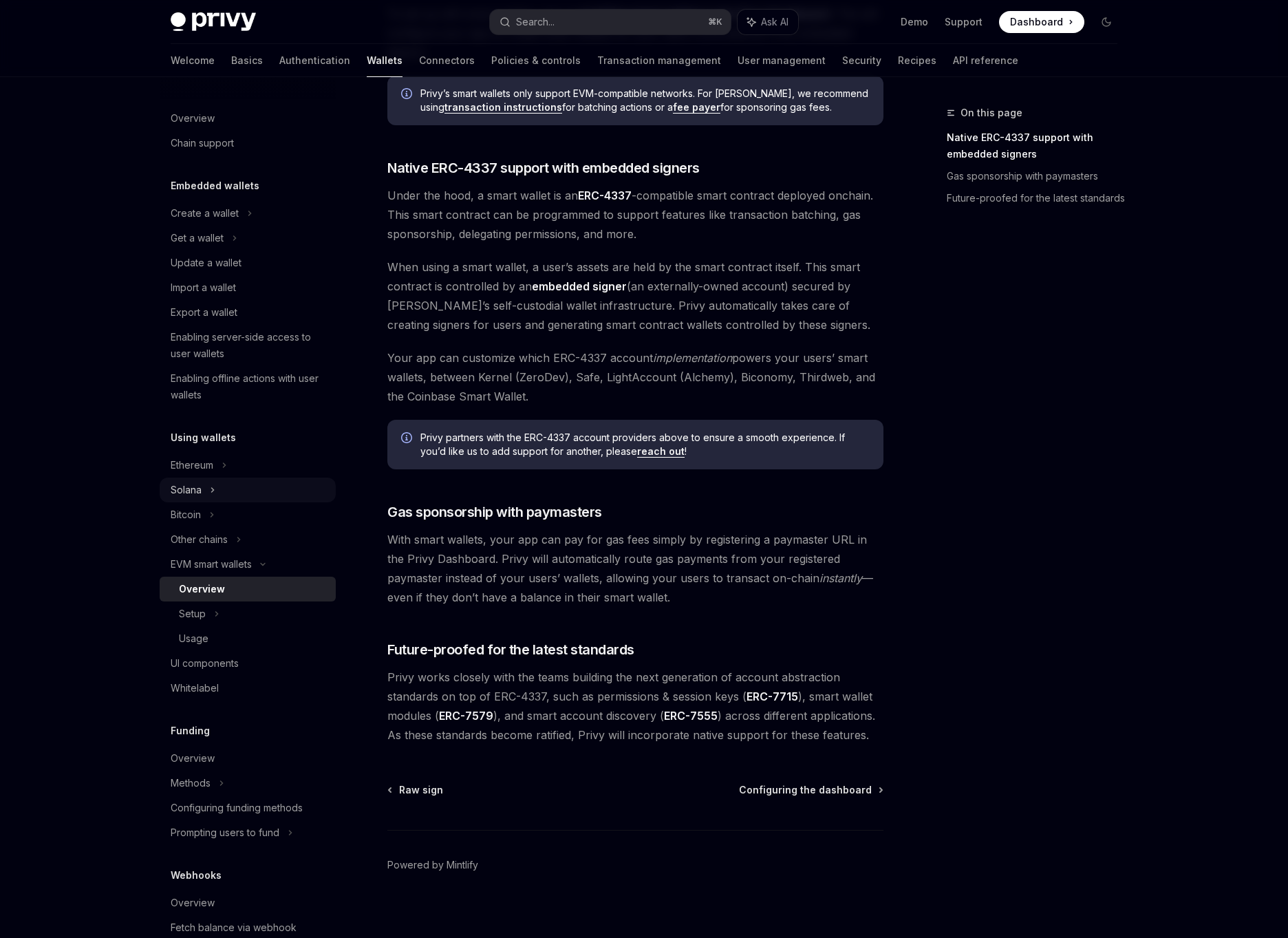
click at [219, 251] on div "Solana" at bounding box center [248, 238] width 176 height 25
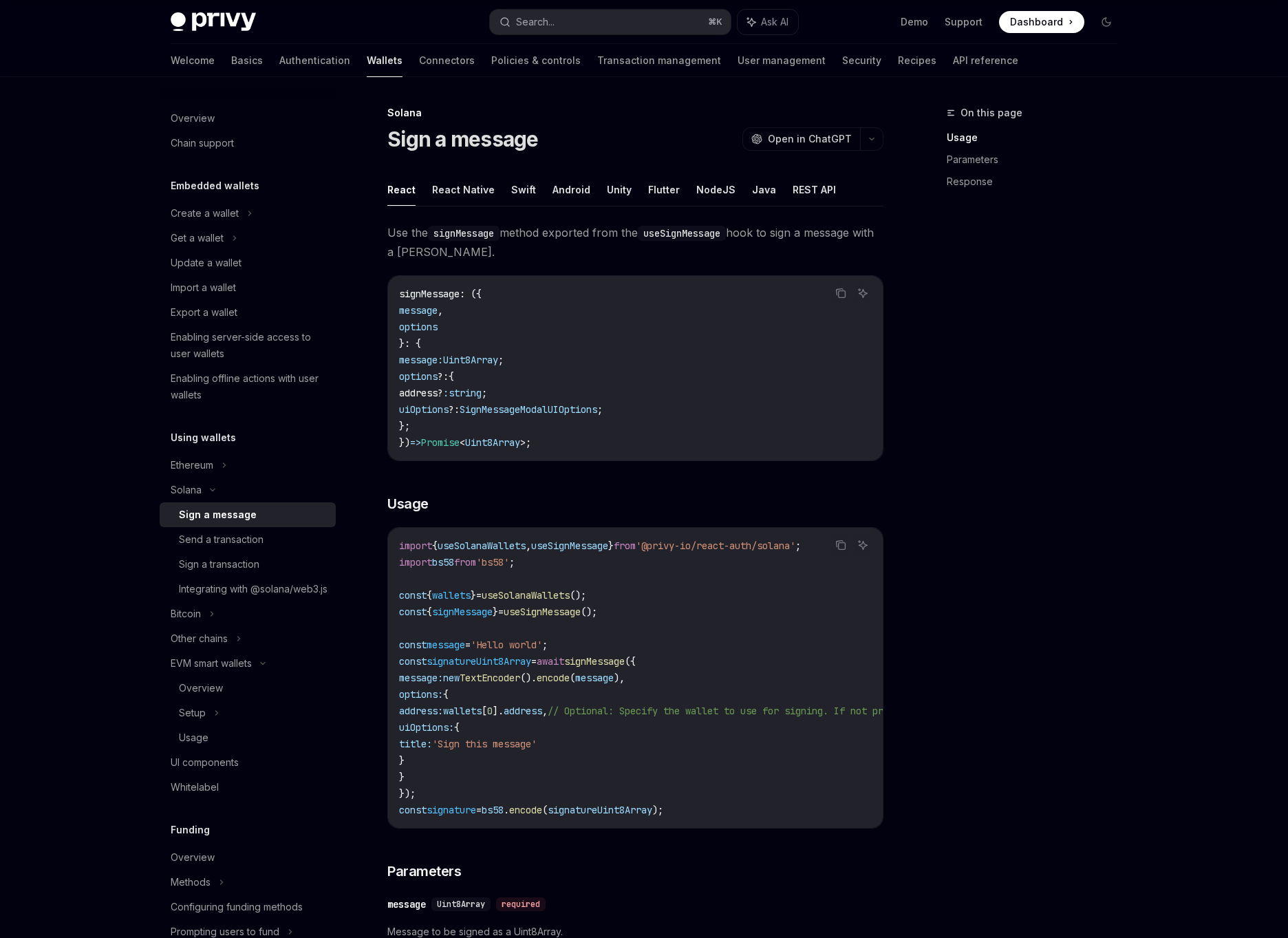
scroll to position [448, 0]
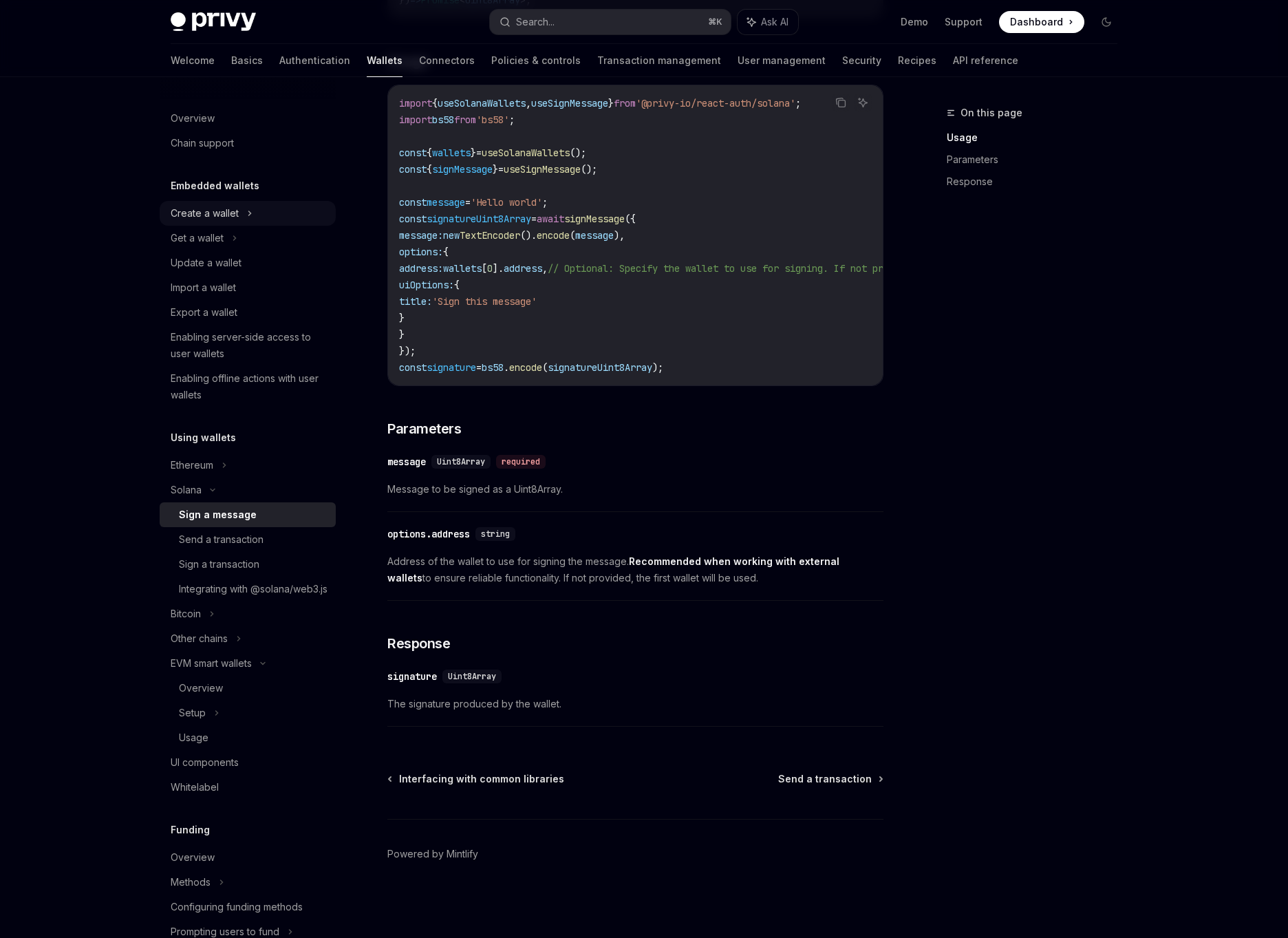
click at [221, 216] on div "Create a wallet" at bounding box center [204, 213] width 68 height 16
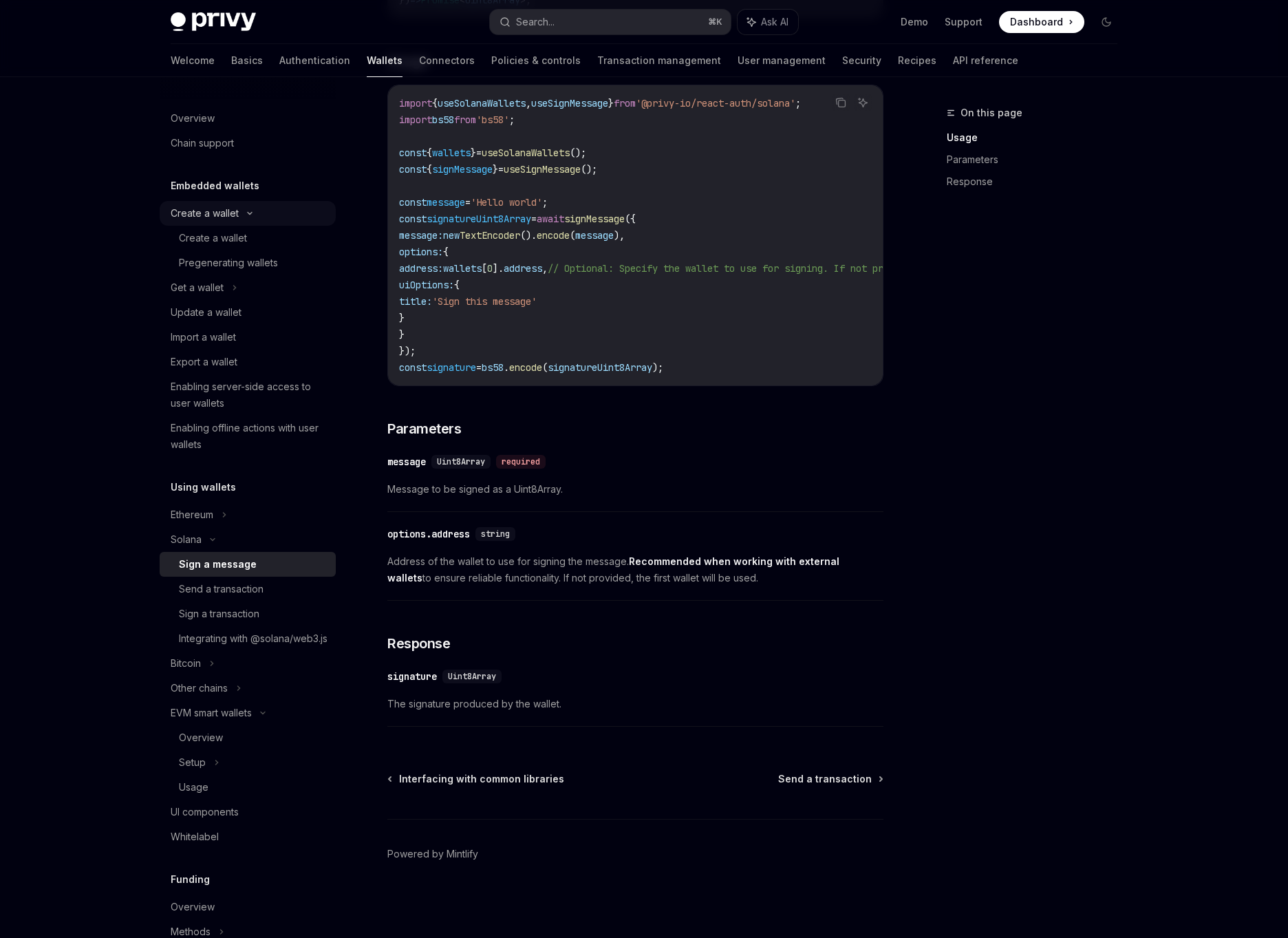
type textarea "*"
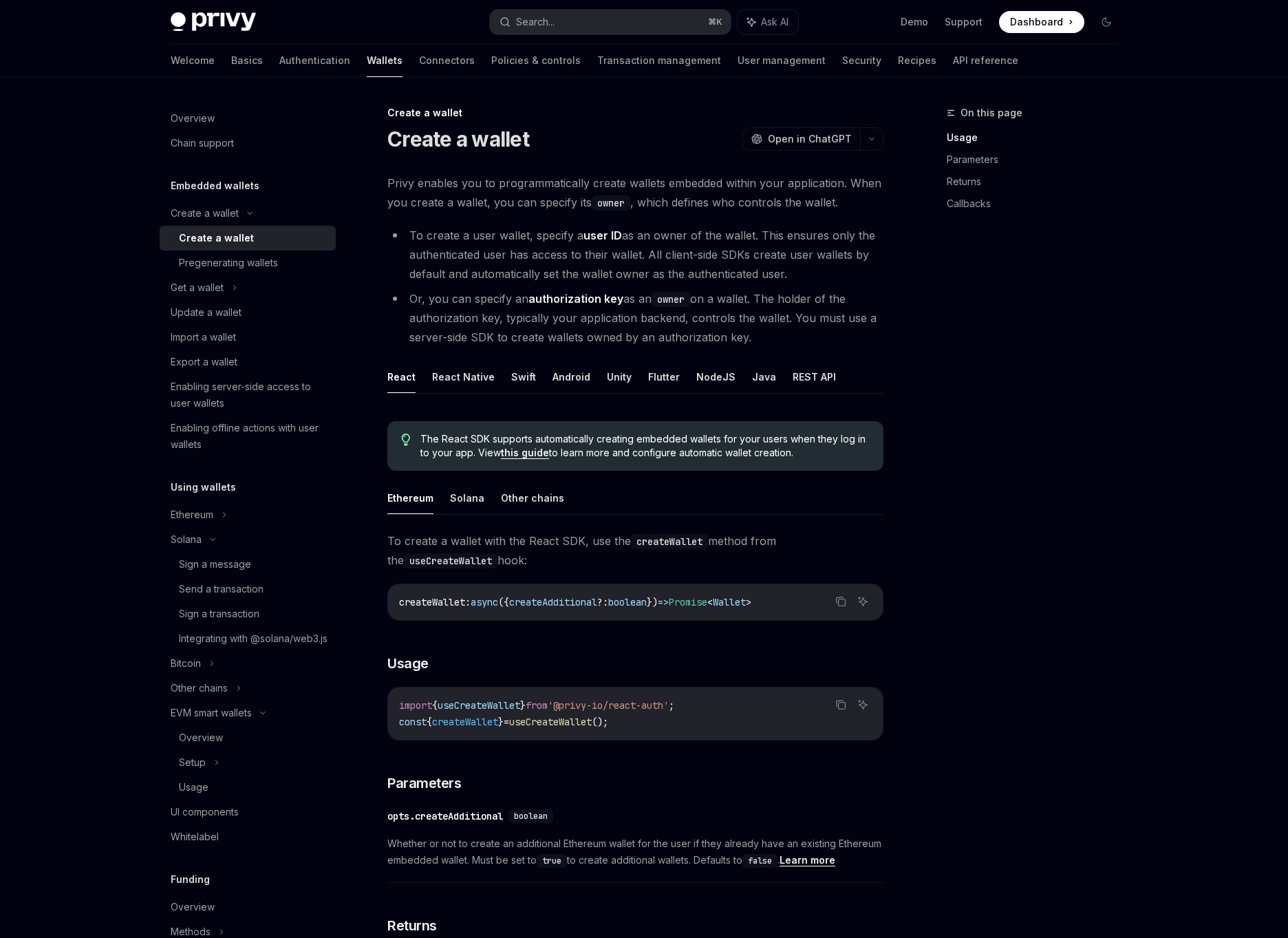
click at [554, 236] on li "To create a user wallet, specify a user ID as an owner of the wallet. This ensu…" at bounding box center [635, 254] width 496 height 58
click at [588, 237] on strong "user ID" at bounding box center [603, 235] width 39 height 14
drag, startPoint x: 541, startPoint y: 301, endPoint x: 579, endPoint y: 302, distance: 38.0
click at [579, 302] on li "Or, you can specify an authorization key as an owner on a wallet. The holder of…" at bounding box center [635, 317] width 496 height 58
click at [592, 301] on strong "authorization key" at bounding box center [576, 298] width 95 height 14
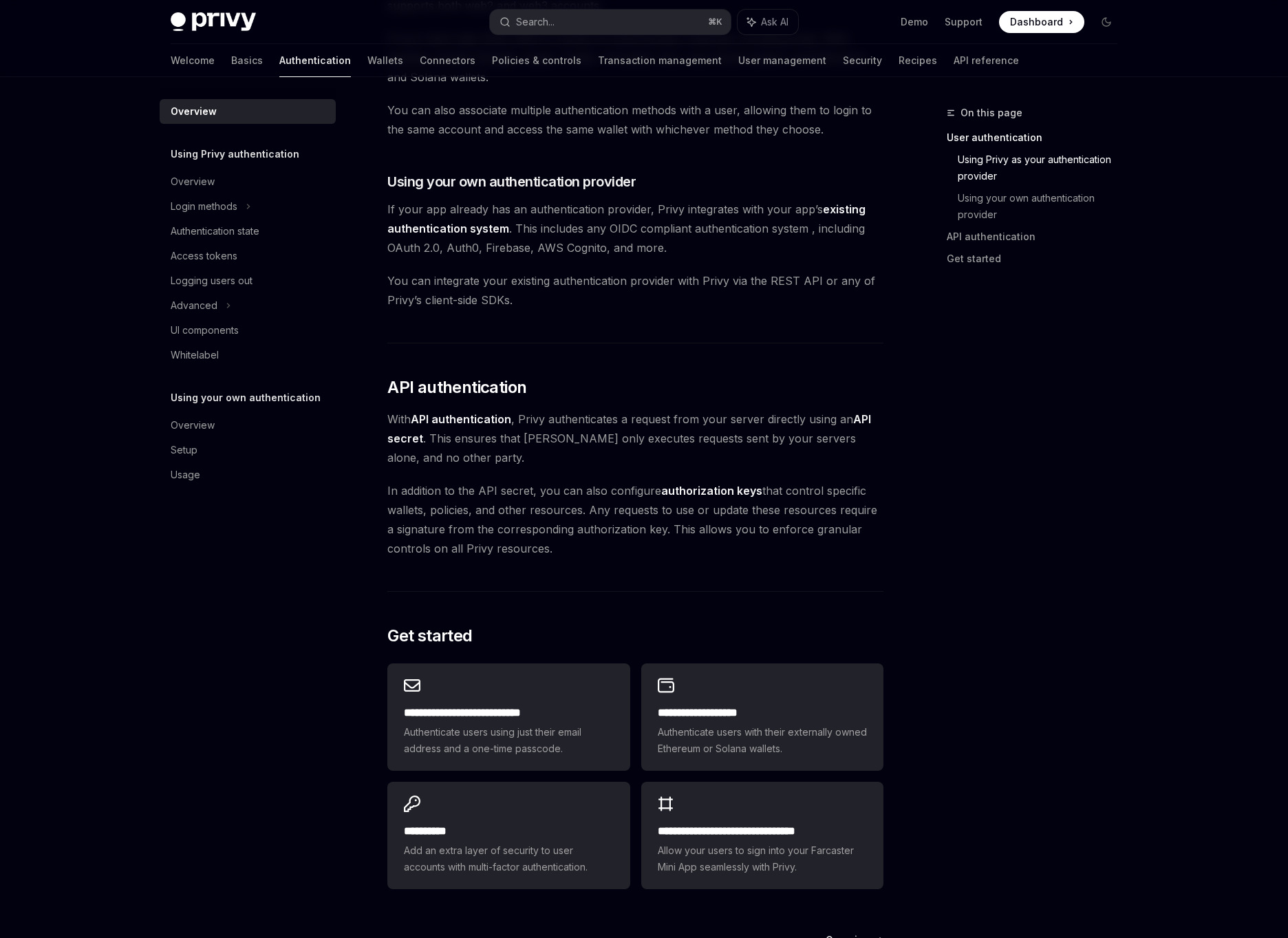
scroll to position [656, 0]
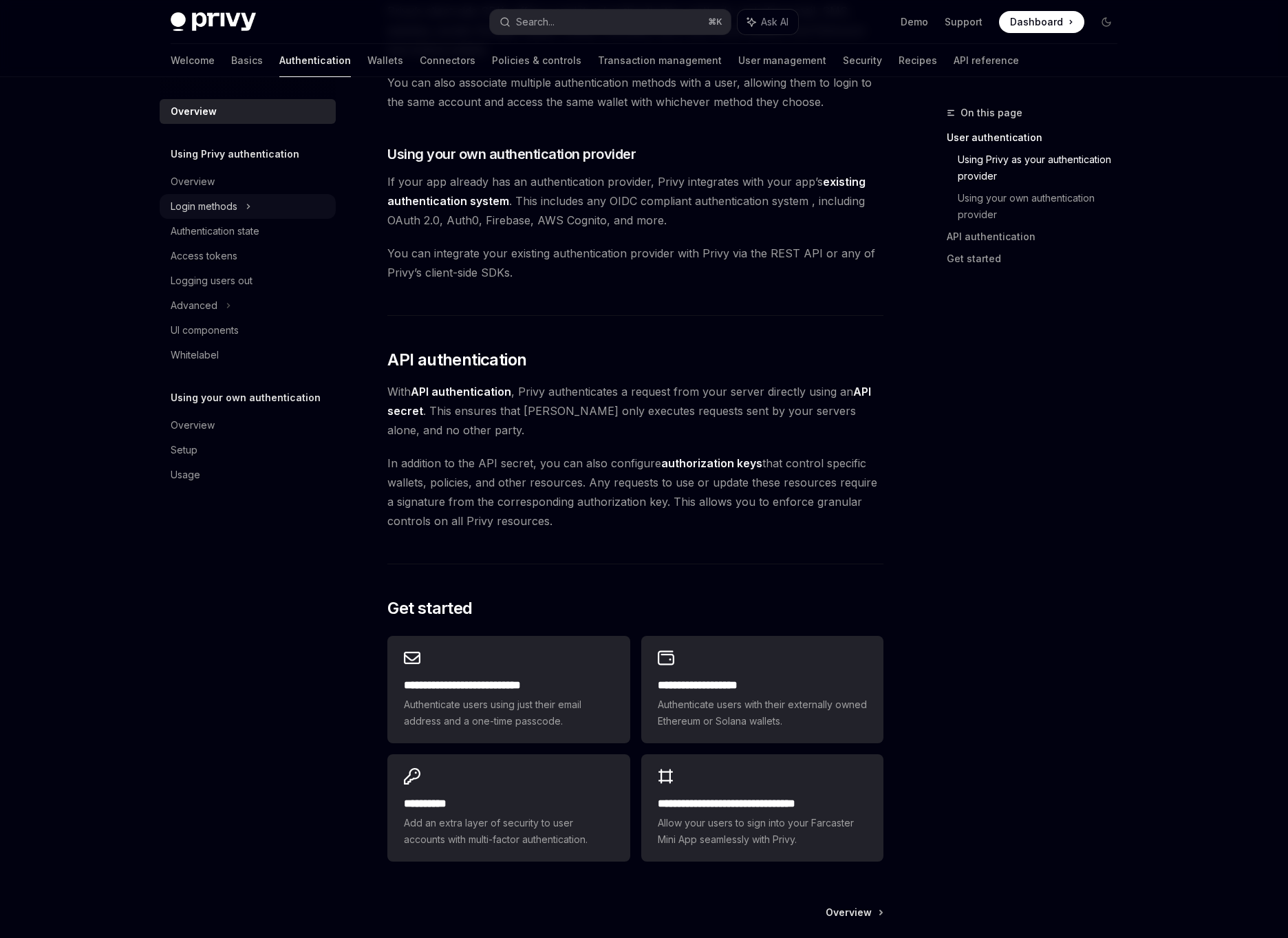
click at [201, 203] on div "Login methods" at bounding box center [203, 206] width 67 height 16
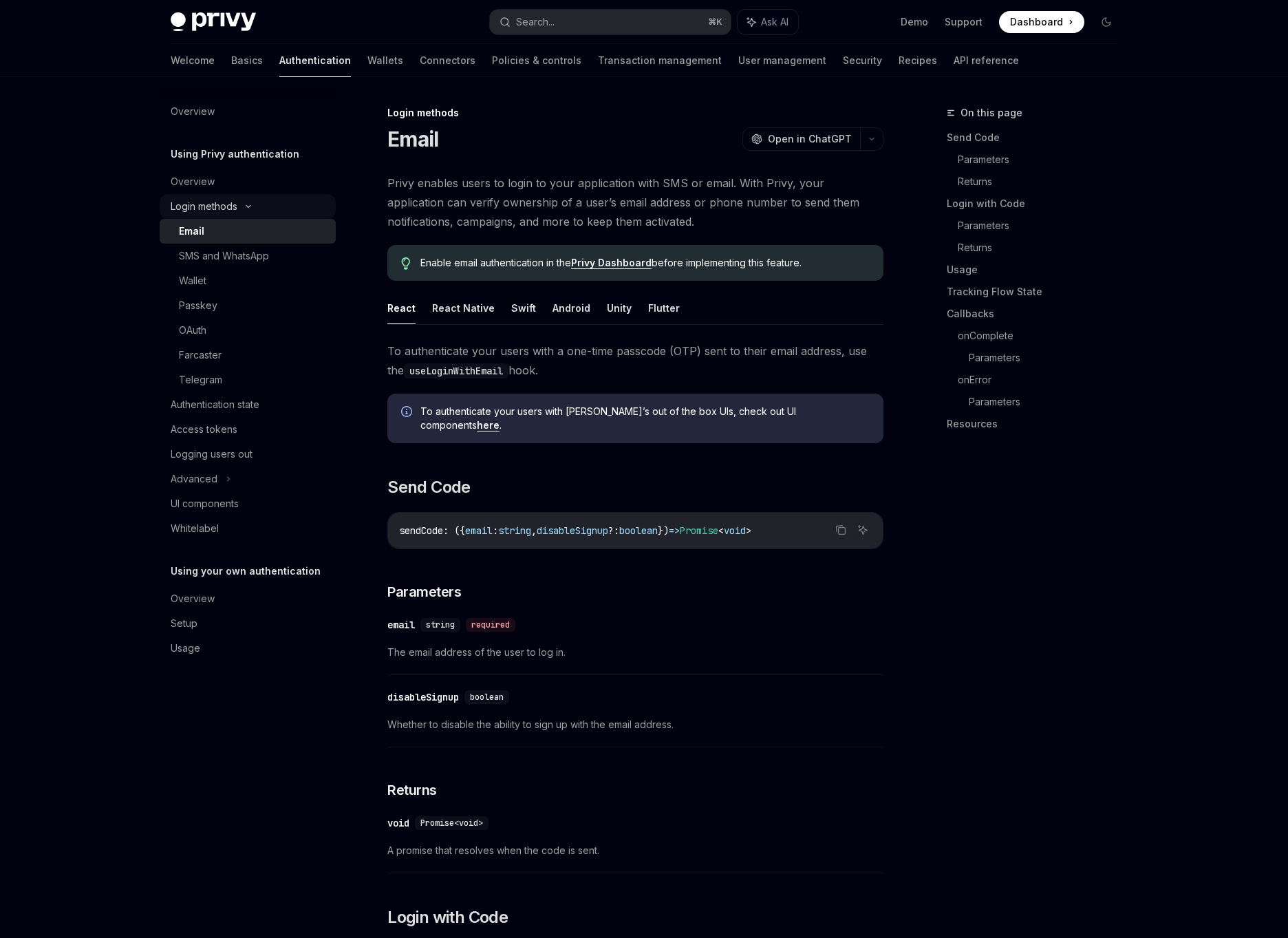
type textarea "*"
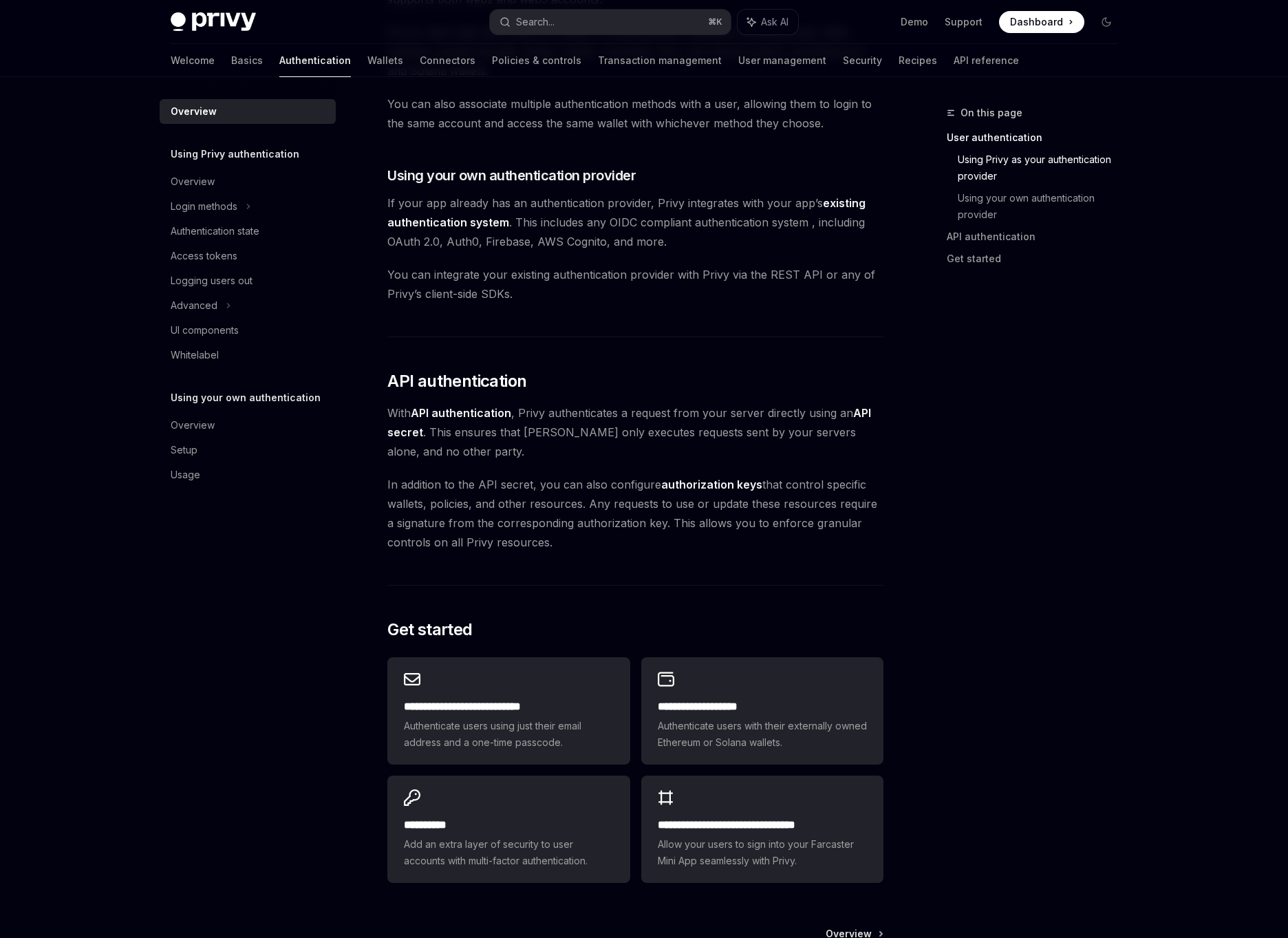
scroll to position [790, 0]
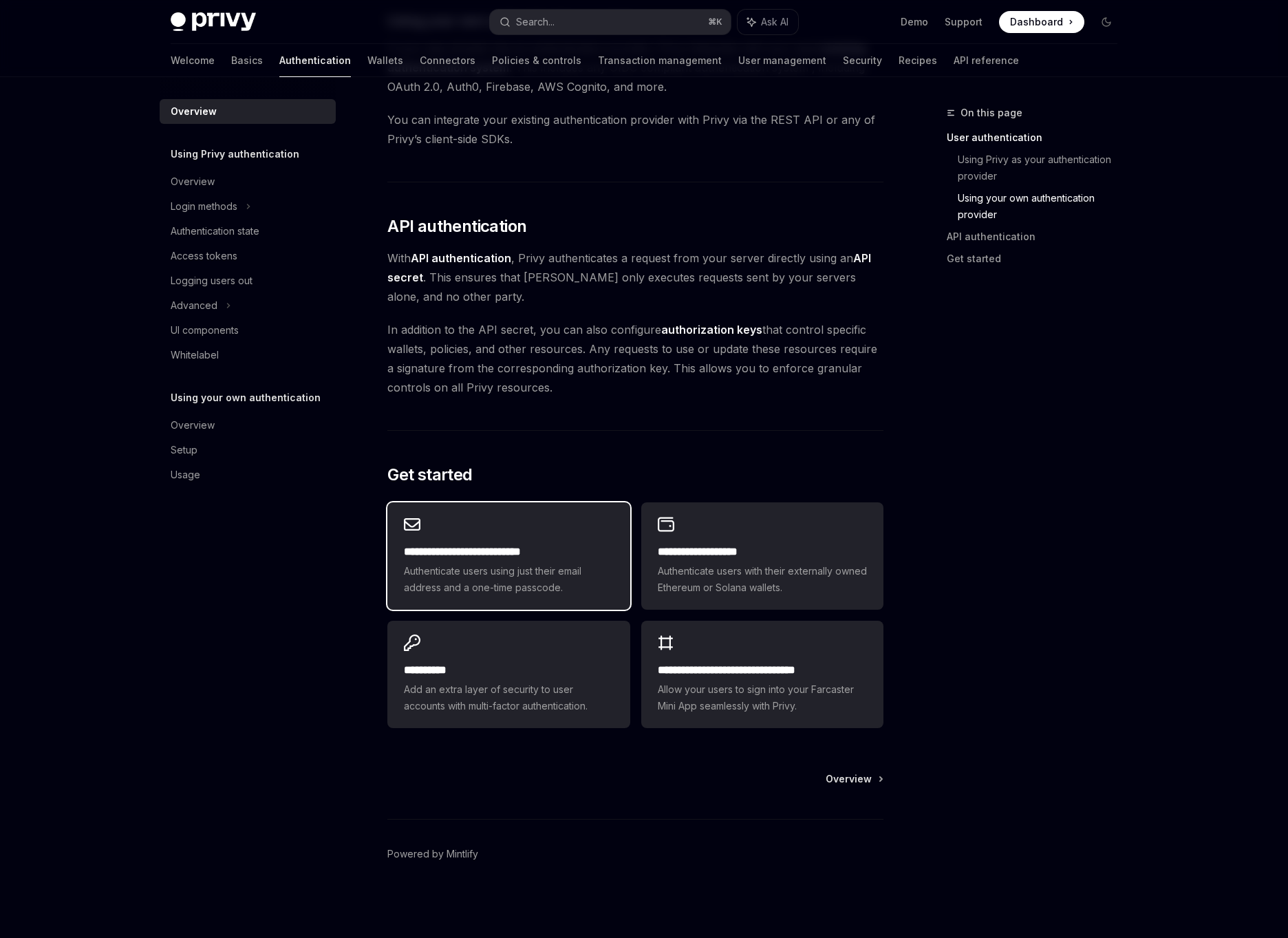
click at [436, 560] on h2 "**********" at bounding box center [509, 552] width 209 height 16
type textarea "*"
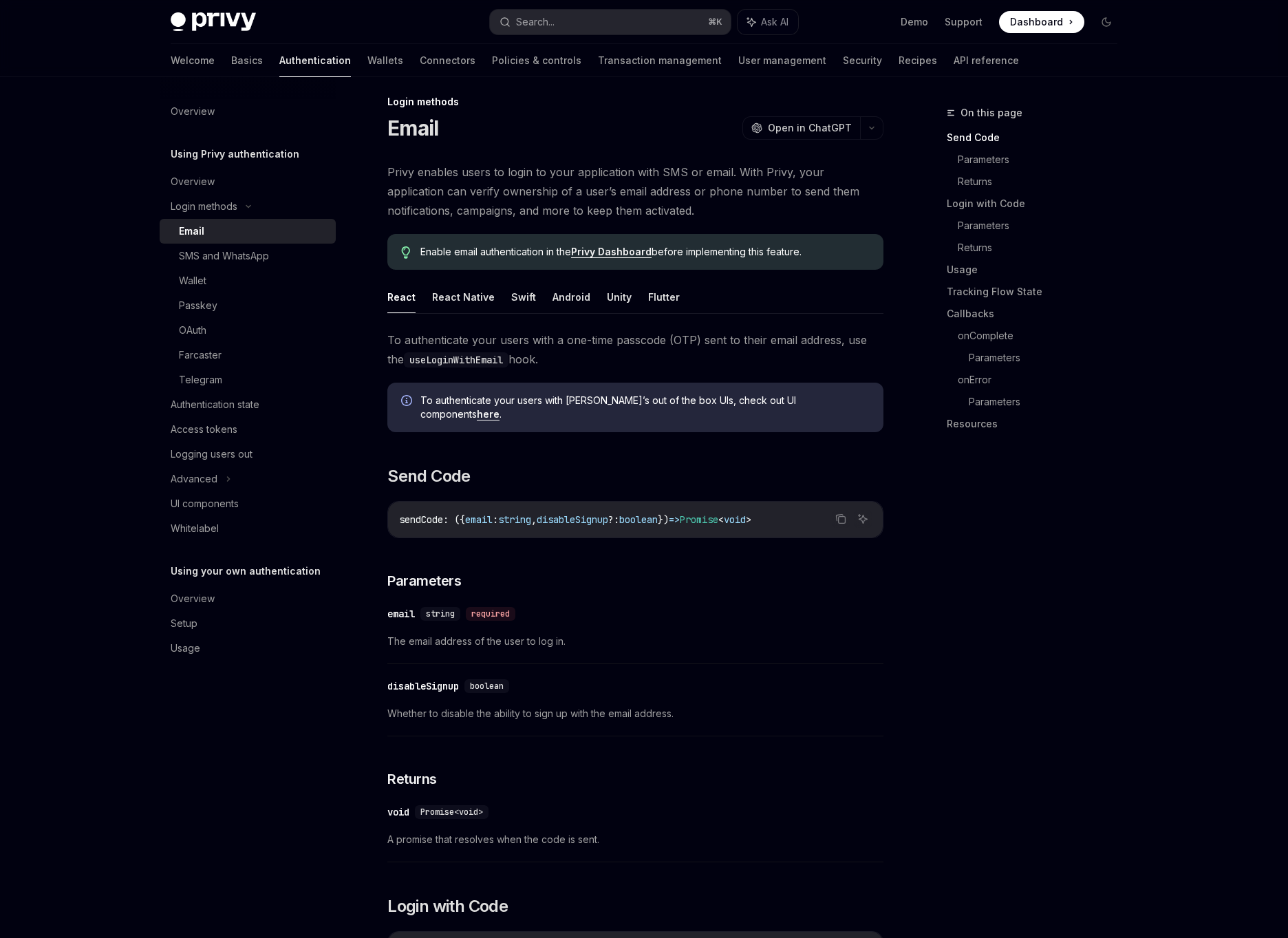
scroll to position [4, 0]
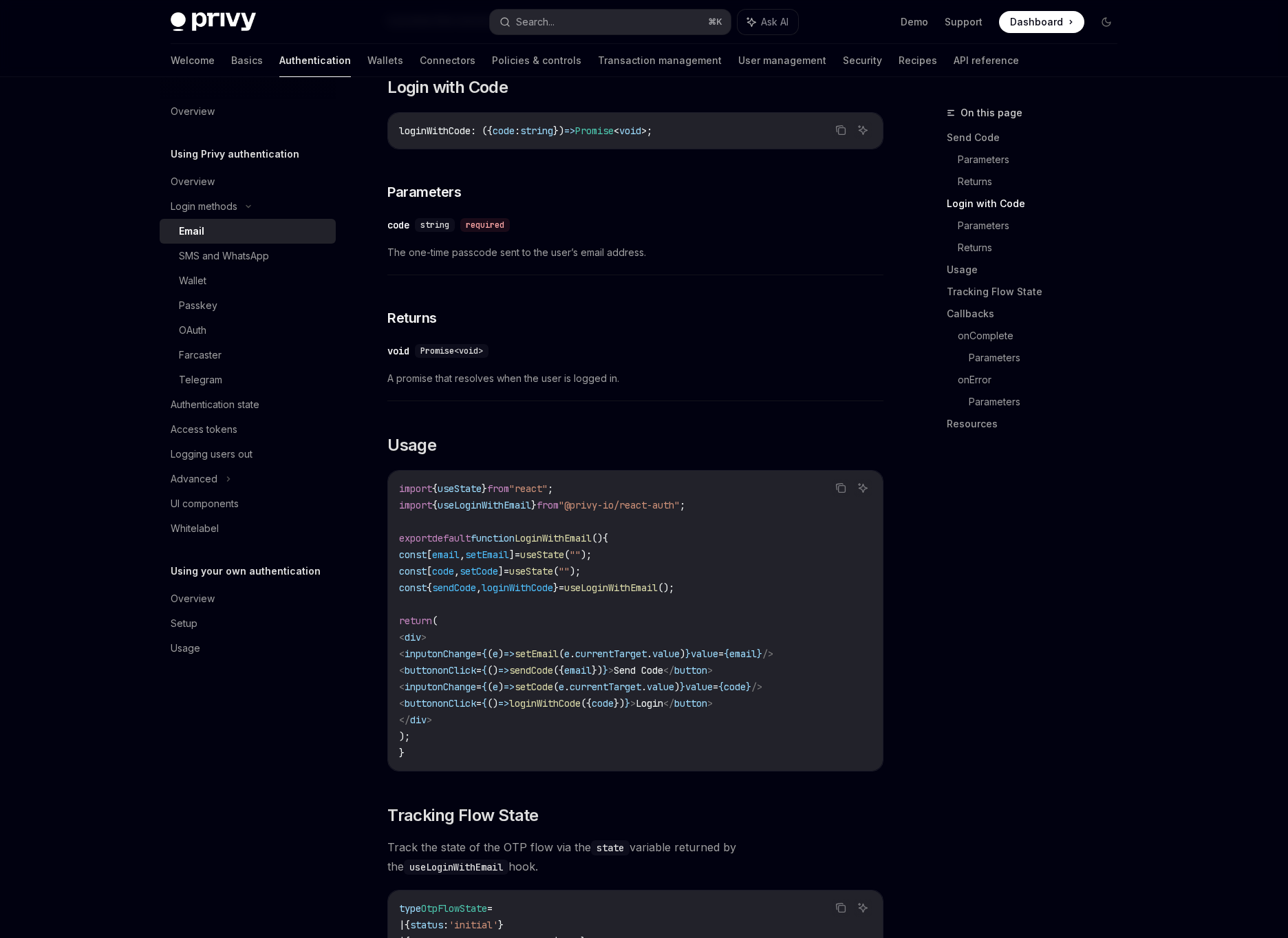
scroll to position [835, 0]
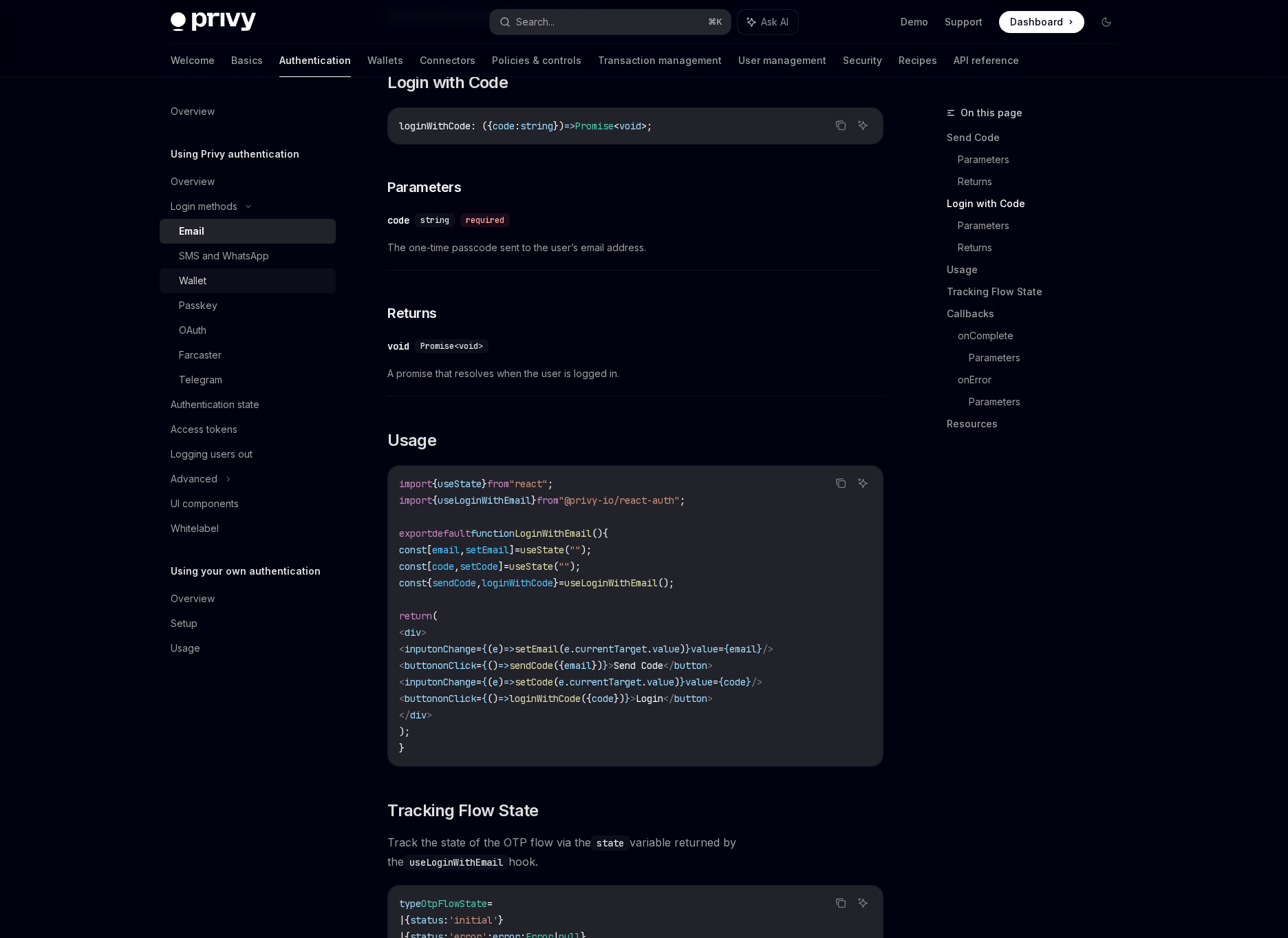
click at [228, 287] on div "Wallet" at bounding box center [253, 280] width 148 height 16
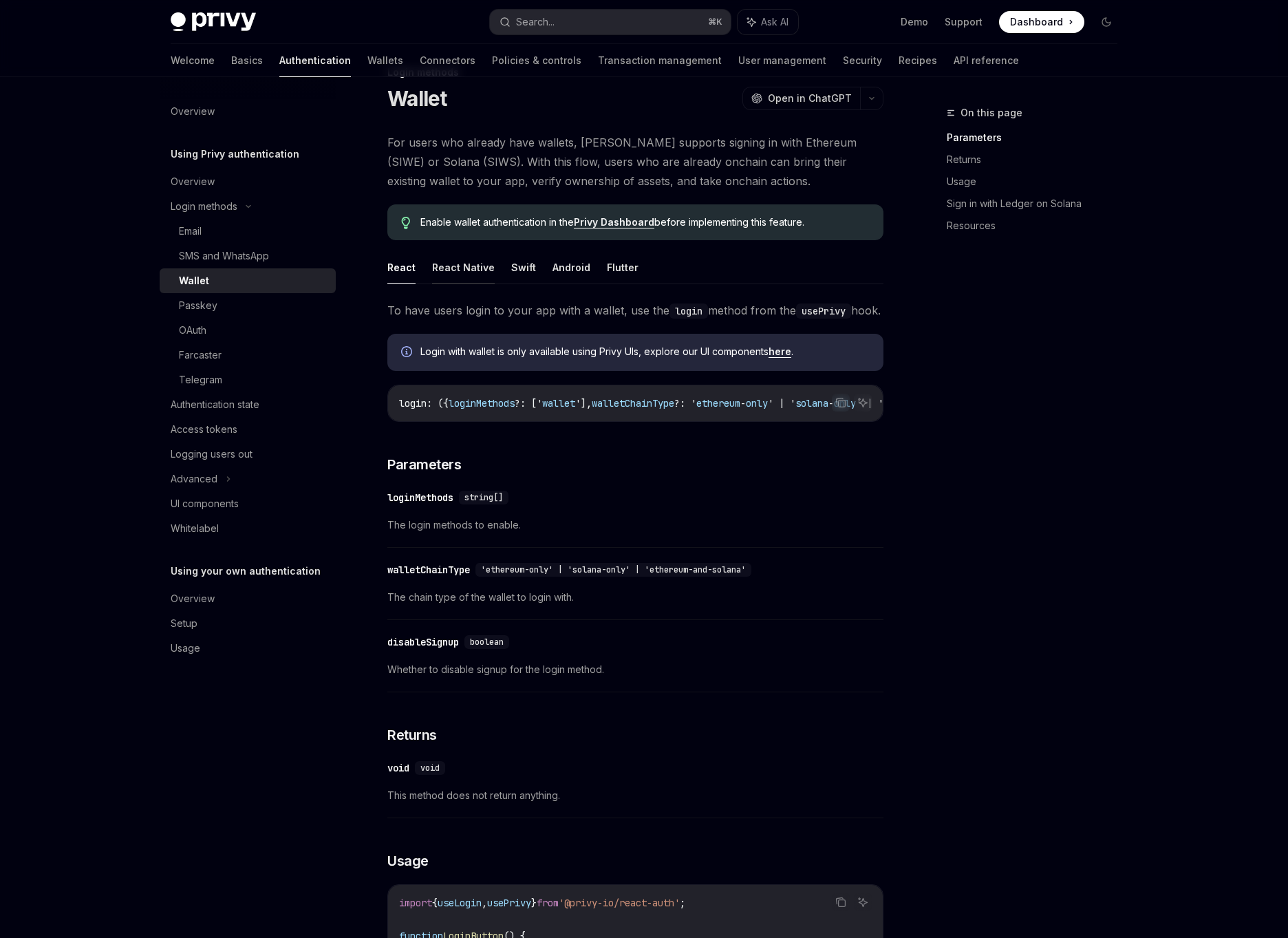
scroll to position [32, 0]
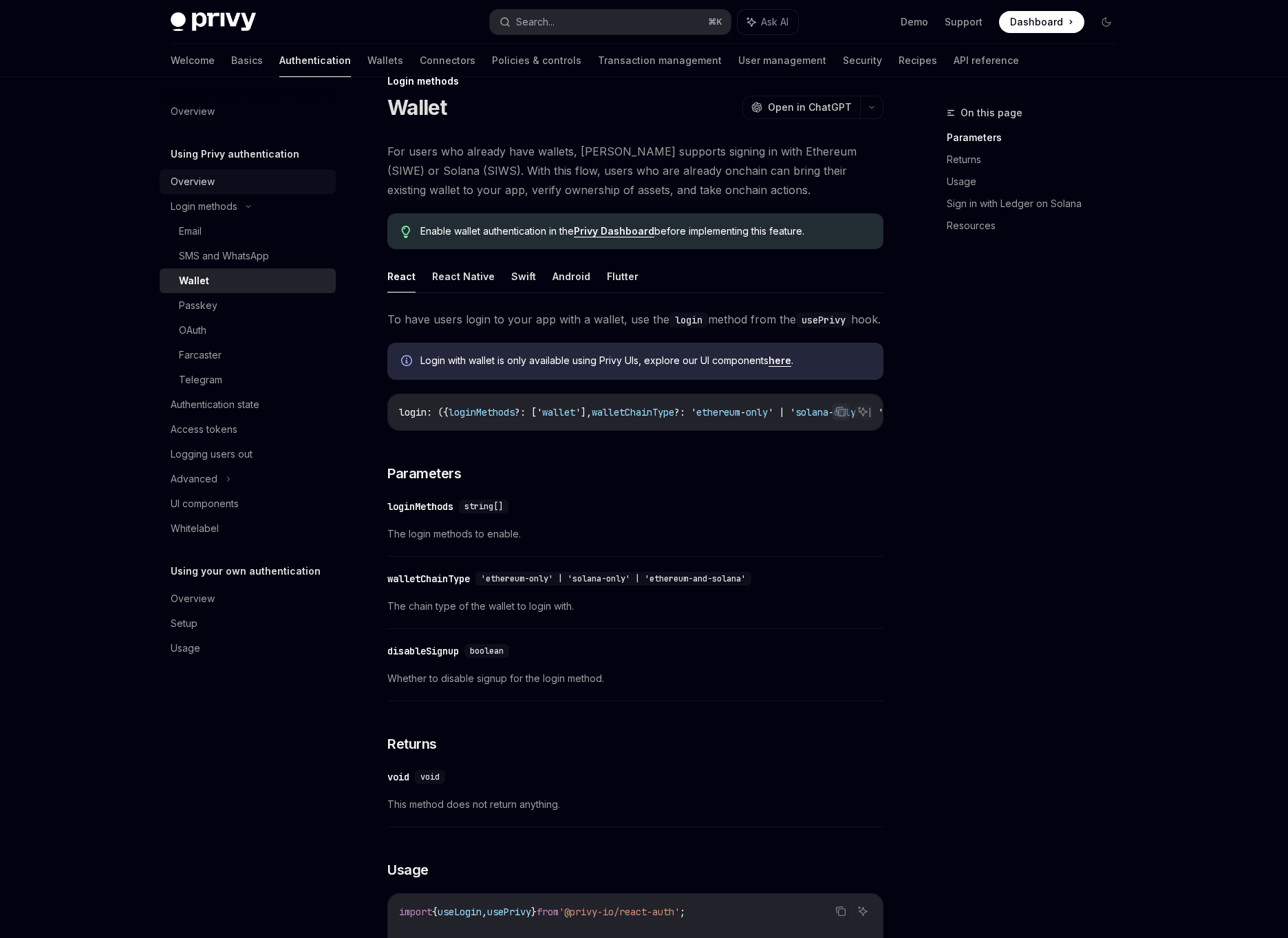
click at [221, 183] on div "Overview" at bounding box center [249, 181] width 157 height 16
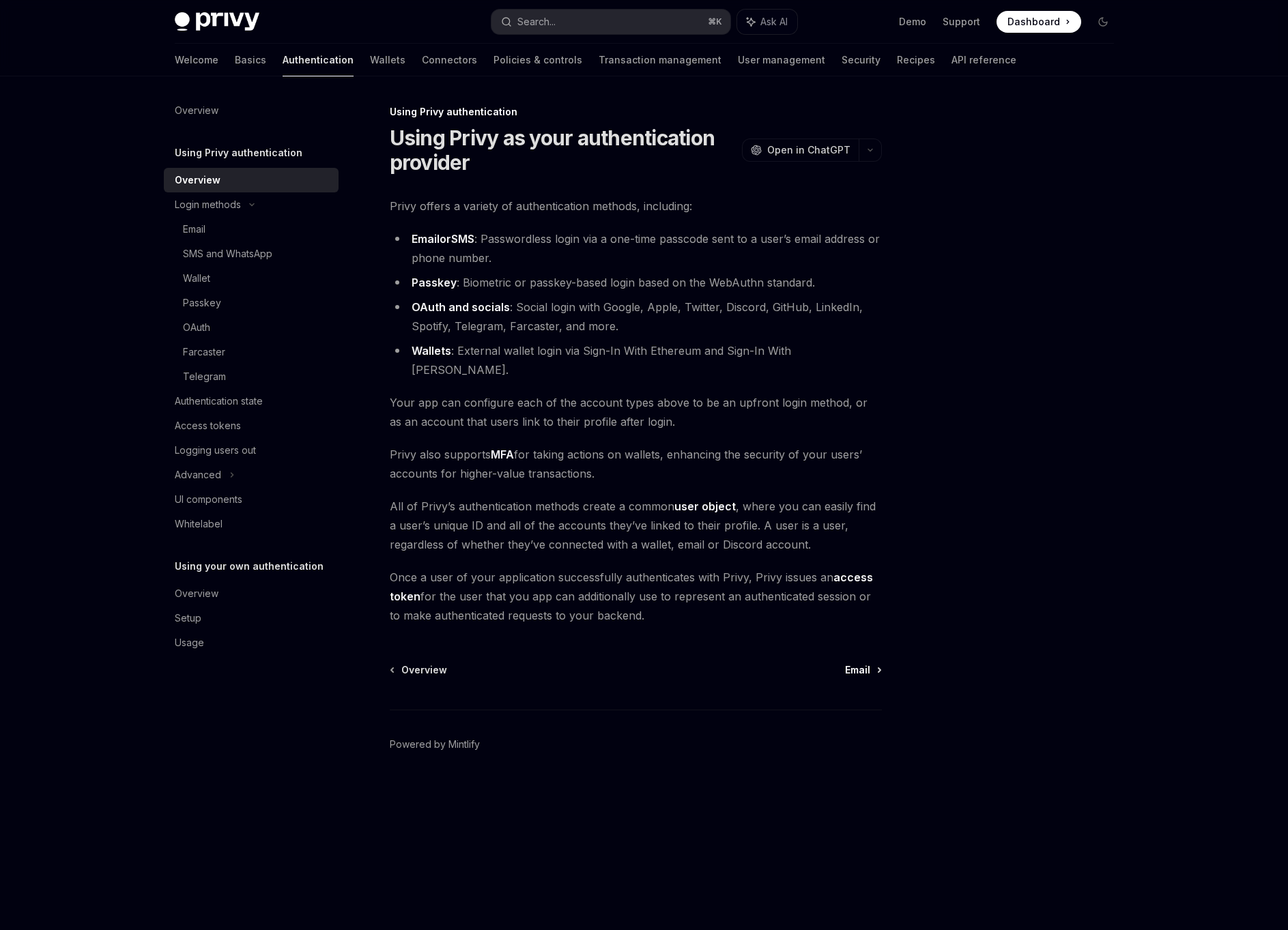
click at [858, 664] on span "Email" at bounding box center [857, 670] width 26 height 13
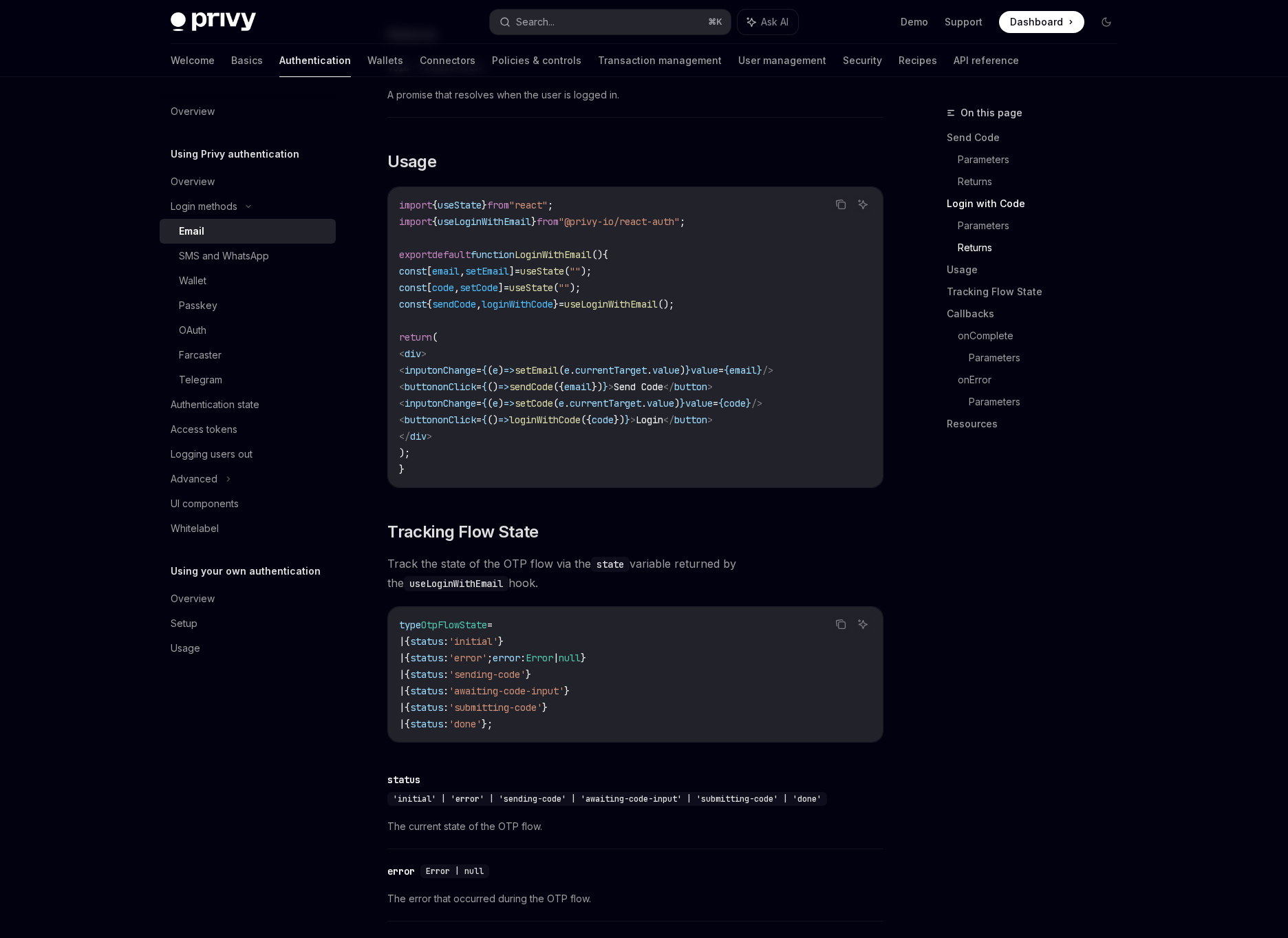
scroll to position [1116, 0]
click at [241, 503] on div "UI components" at bounding box center [249, 504] width 157 height 16
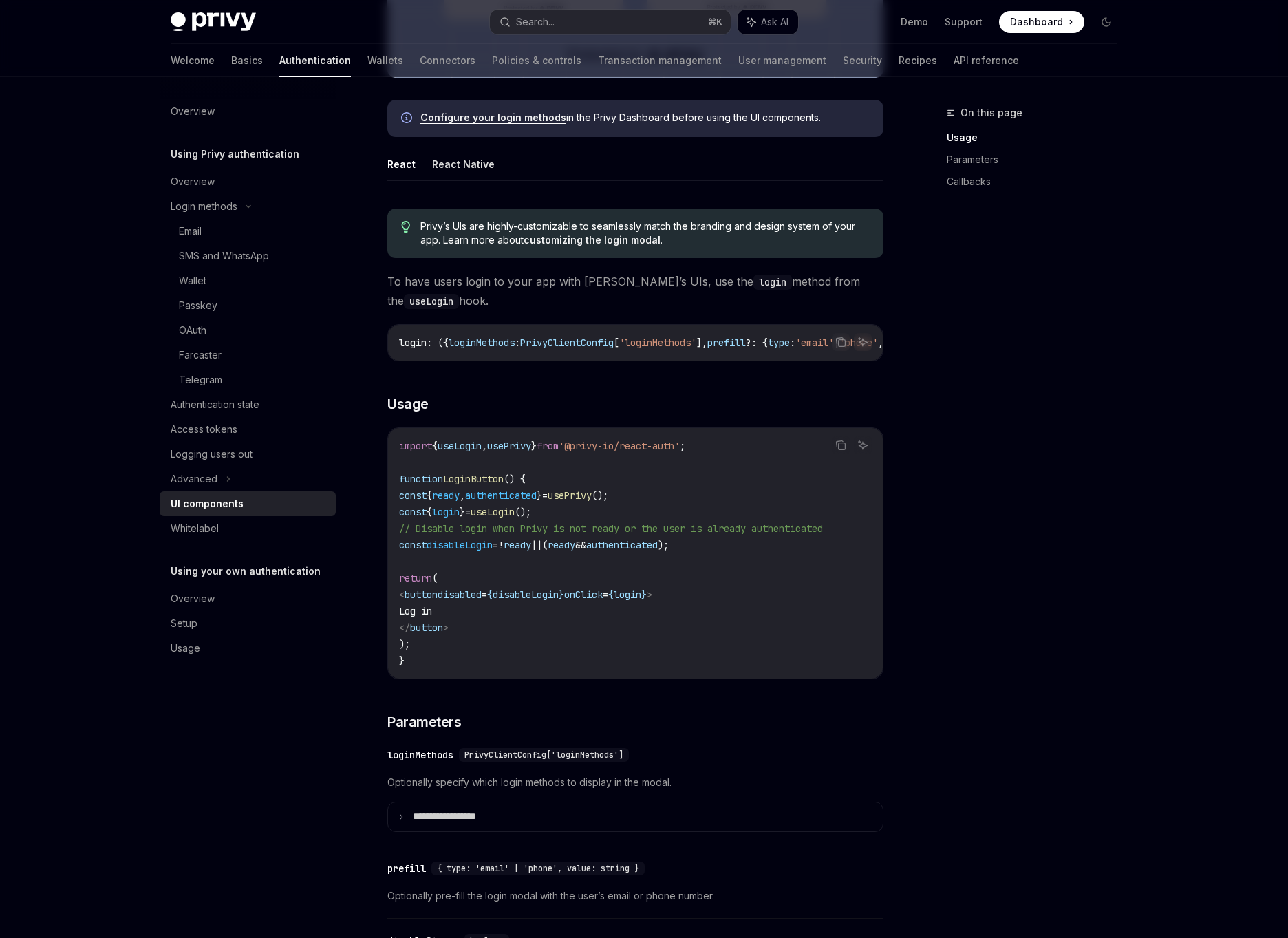
scroll to position [637, 0]
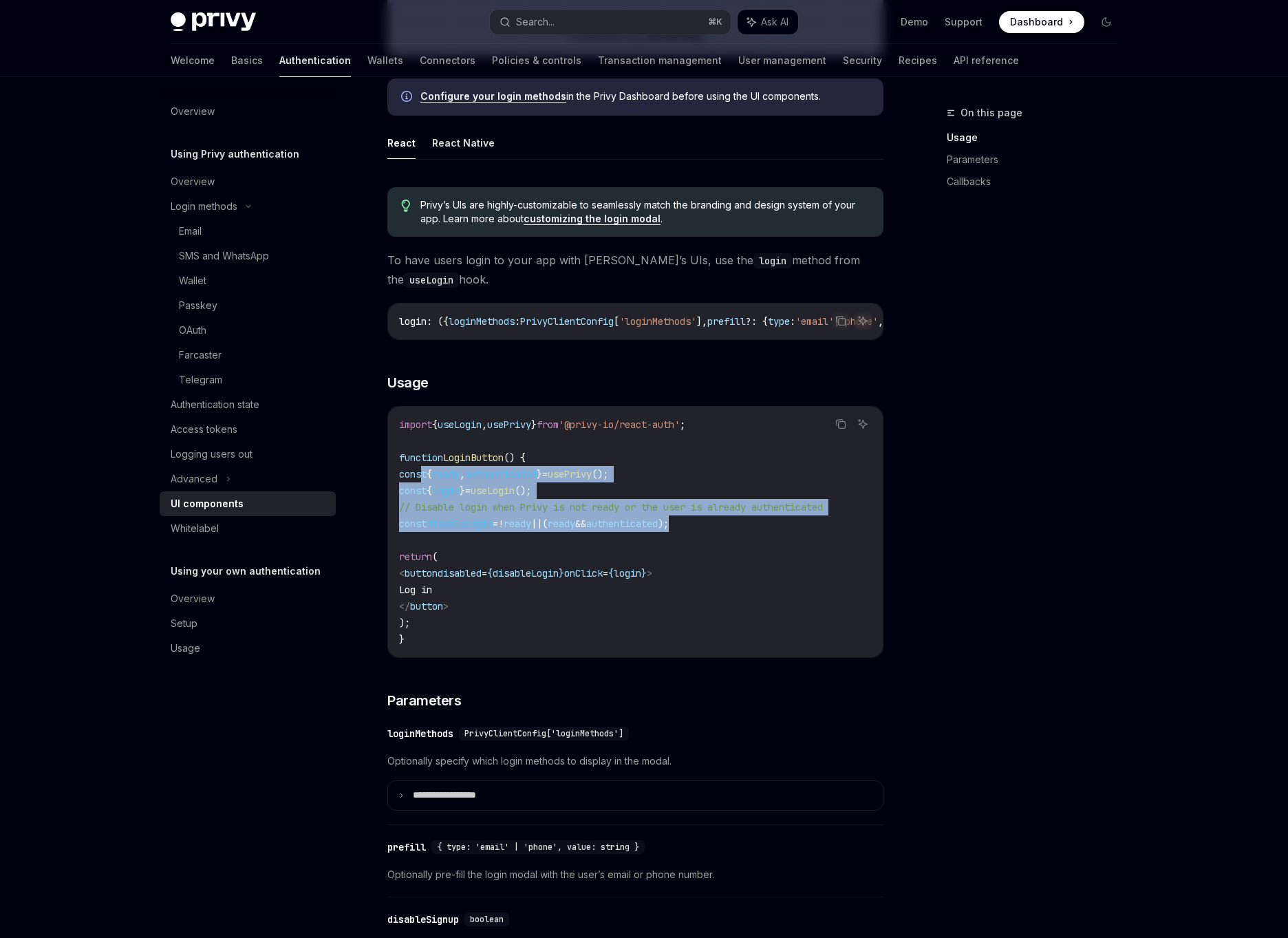
drag, startPoint x: 422, startPoint y: 481, endPoint x: 776, endPoint y: 527, distance: 357.0
click at [776, 527] on code "import { useLogin , usePrivy } from '@privy-io/react-auth' ; function LoginButt…" at bounding box center [635, 532] width 473 height 231
copy code "const { ready , authenticated } = usePrivy (); const { login } = useLogin (); /…"
click at [198, 278] on div "Wallet" at bounding box center [193, 280] width 27 height 16
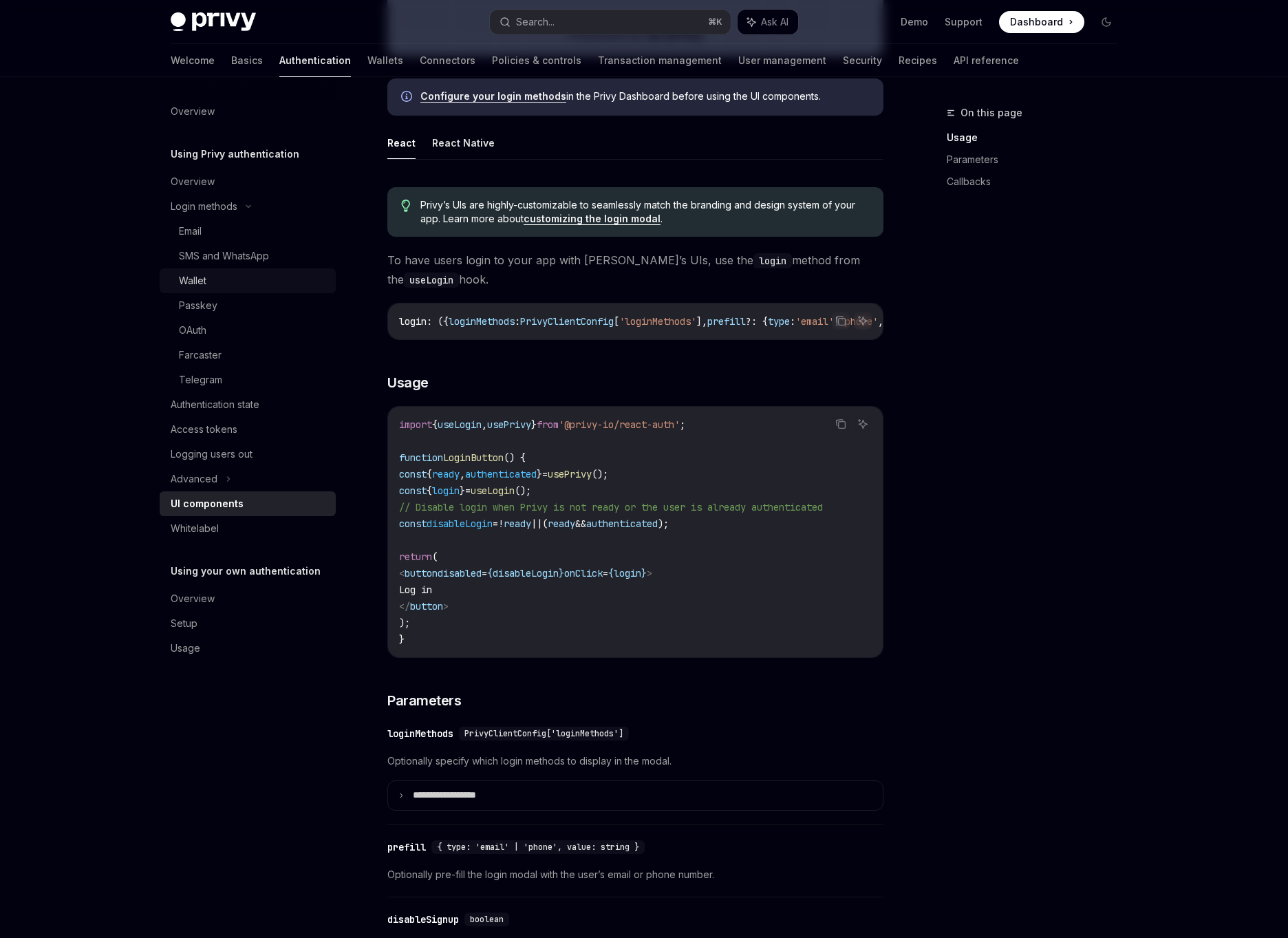
type textarea "*"
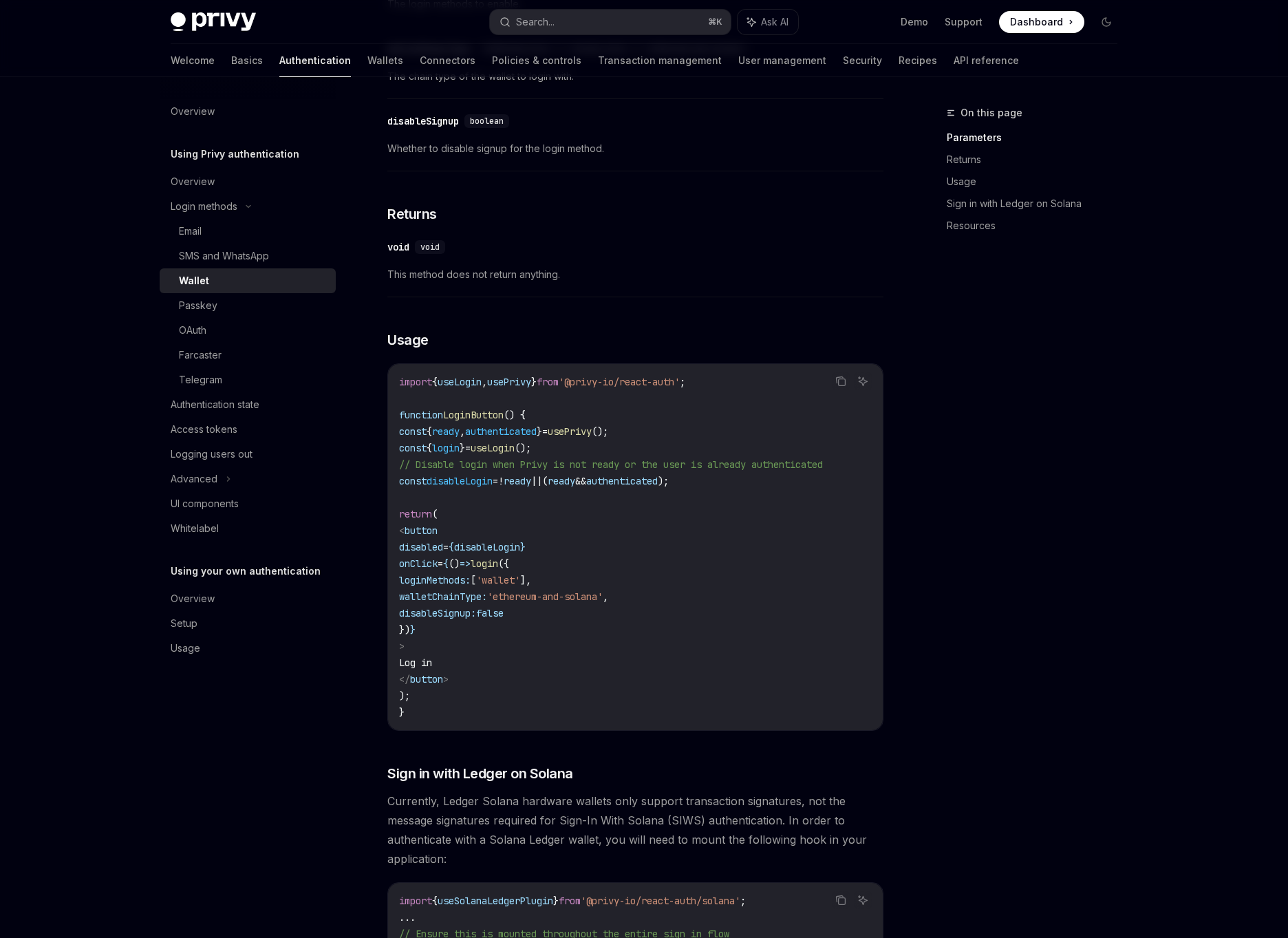
scroll to position [567, 0]
